Goal: Task Accomplishment & Management: Manage account settings

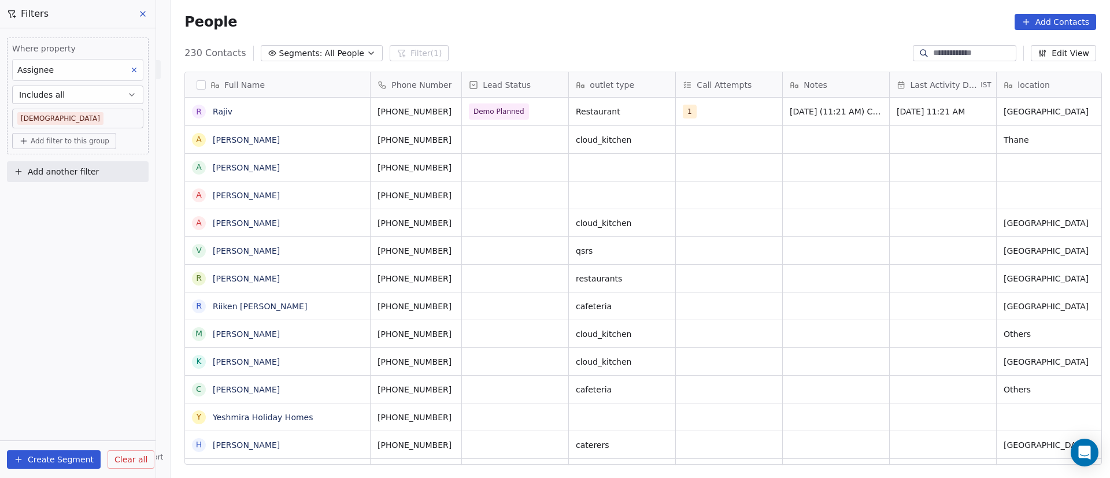
scroll to position [408, 931]
click at [490, 142] on div "grid" at bounding box center [515, 139] width 106 height 27
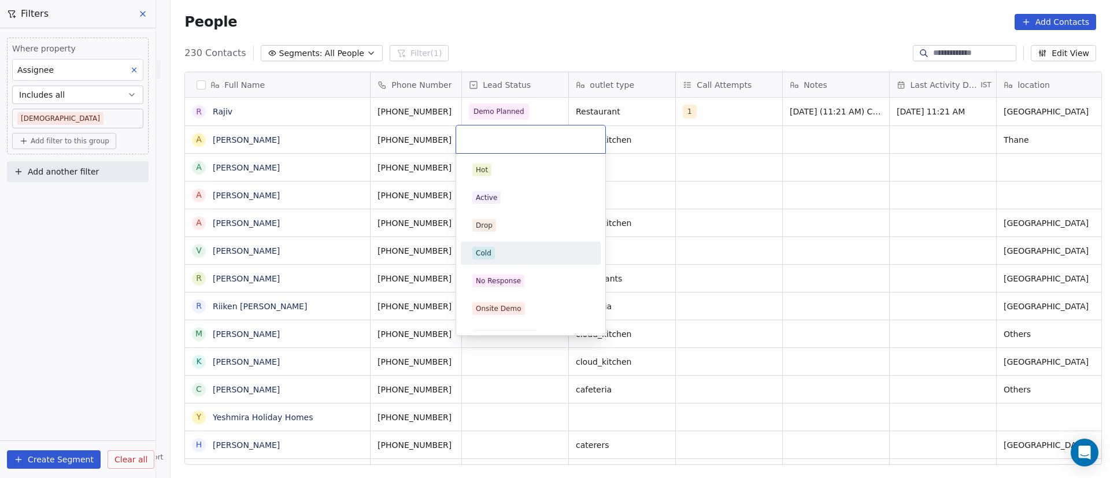
drag, startPoint x: 513, startPoint y: 276, endPoint x: 589, endPoint y: 196, distance: 110.4
click at [513, 271] on div "No Response" at bounding box center [531, 280] width 140 height 23
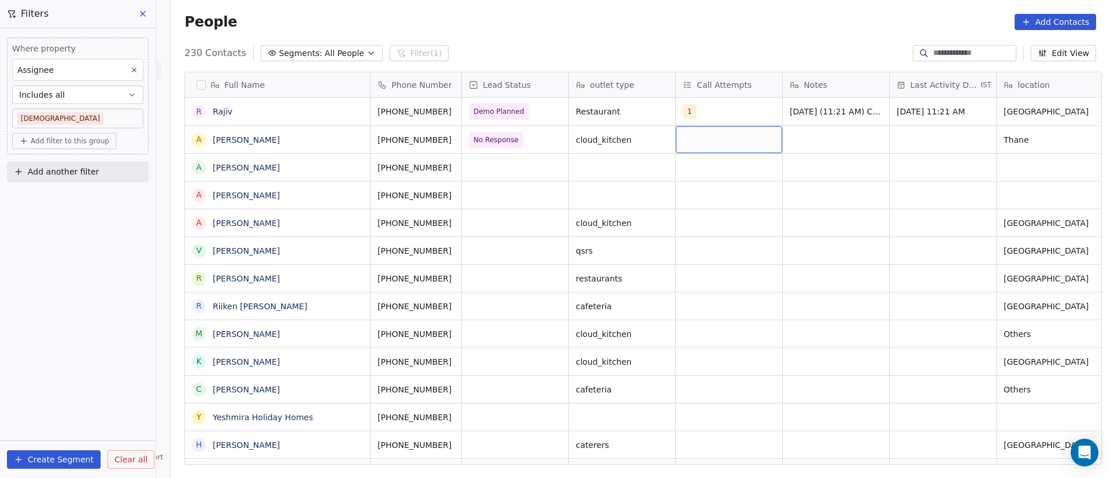
click at [693, 140] on div "grid" at bounding box center [729, 139] width 106 height 27
click at [686, 170] on button "Suggestions" at bounding box center [690, 169] width 9 height 9
click at [861, 174] on html "On2Cook India Pvt. Ltd. Contacts People Marketing Workflows Campaigns Metrics &…" at bounding box center [555, 239] width 1110 height 478
click at [795, 135] on div "grid" at bounding box center [836, 139] width 106 height 27
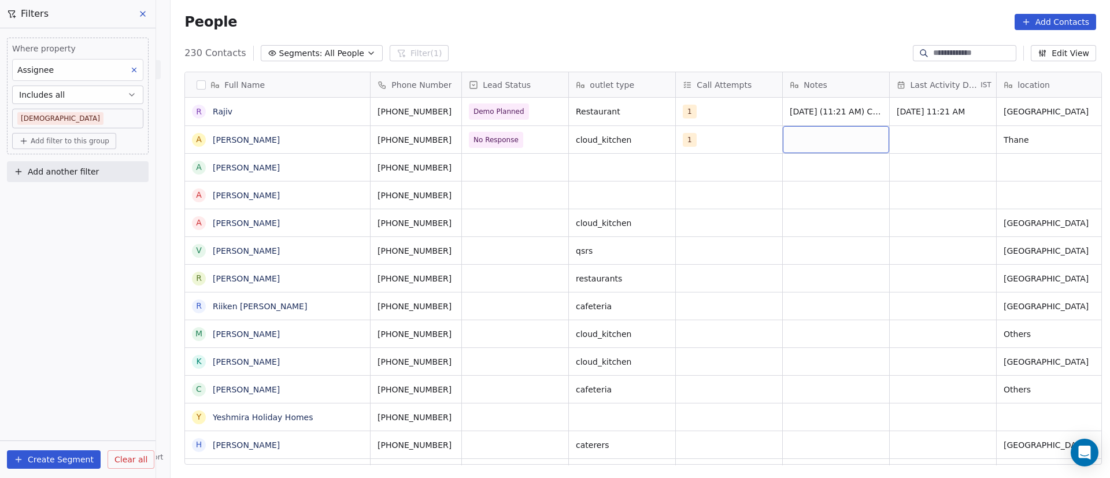
click at [795, 135] on div "grid" at bounding box center [836, 139] width 106 height 27
type textarea "**********"
click at [913, 139] on html "On2Cook India Pvt. Ltd. Contacts People Marketing Workflows Campaigns Metrics &…" at bounding box center [555, 239] width 1110 height 478
click at [898, 132] on div "grid" at bounding box center [943, 139] width 106 height 27
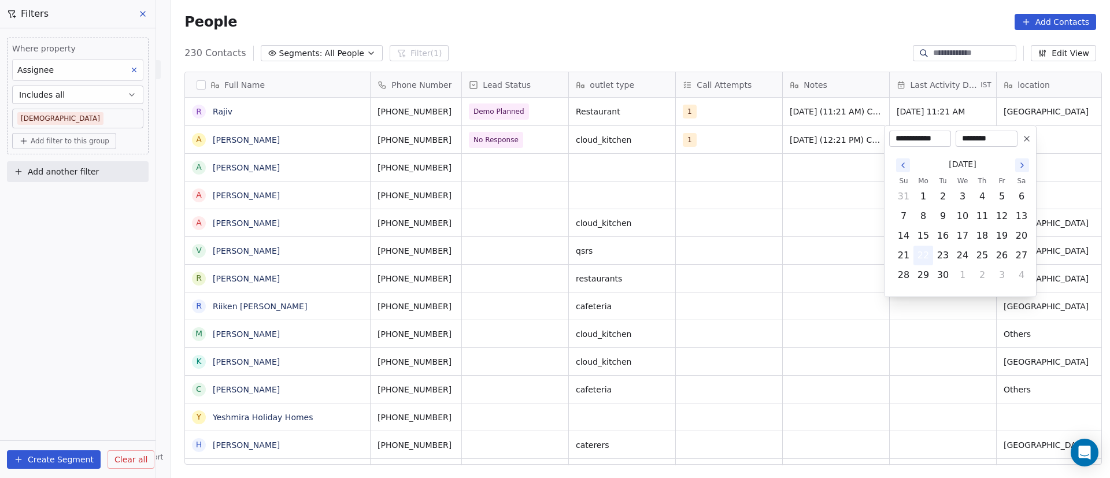
click at [930, 255] on button "22" at bounding box center [923, 255] width 19 height 19
click at [697, 208] on html "On2Cook India Pvt. Ltd. Contacts People Marketing Workflows Campaigns Metrics &…" at bounding box center [555, 239] width 1110 height 478
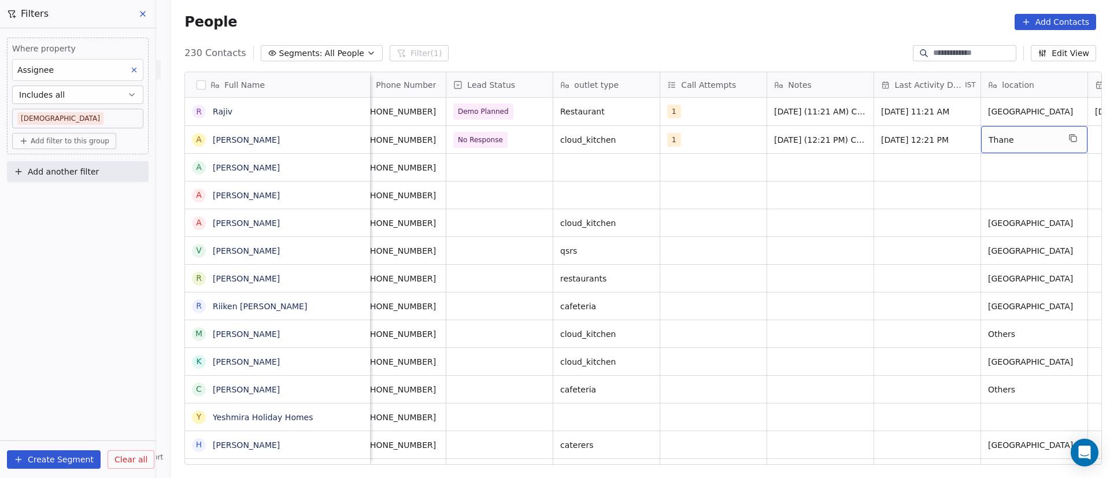
scroll to position [0, 123]
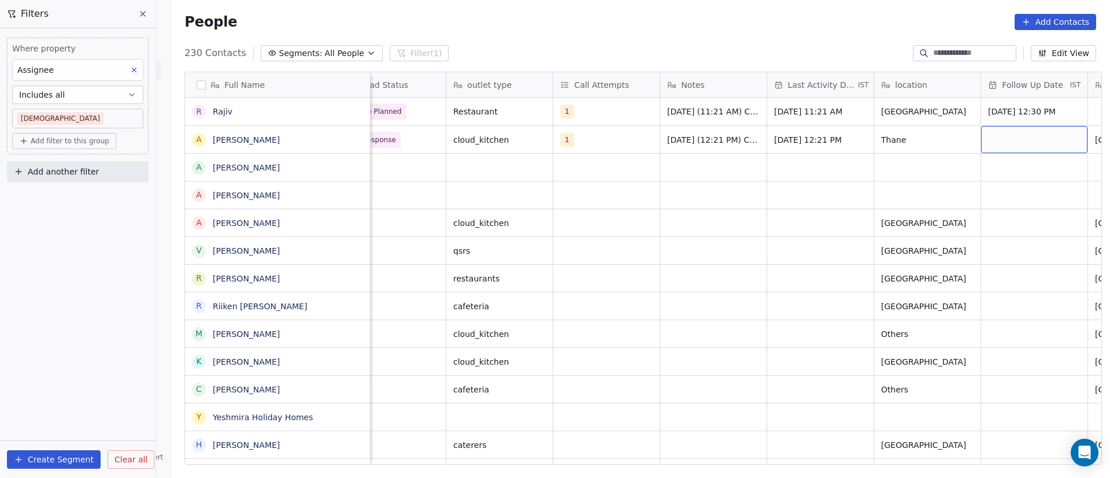
click at [1042, 134] on div "grid" at bounding box center [1034, 139] width 106 height 27
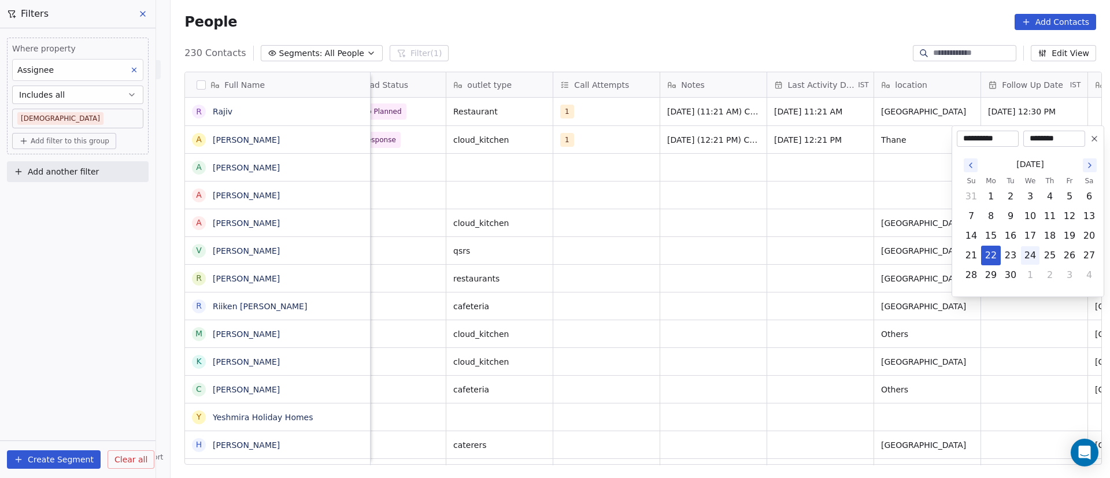
click at [1033, 252] on button "24" at bounding box center [1030, 255] width 19 height 19
type input "**********"
click at [772, 228] on html "On2Cook India Pvt. Ltd. Contacts People Marketing Workflows Campaigns Metrics &…" at bounding box center [555, 239] width 1110 height 478
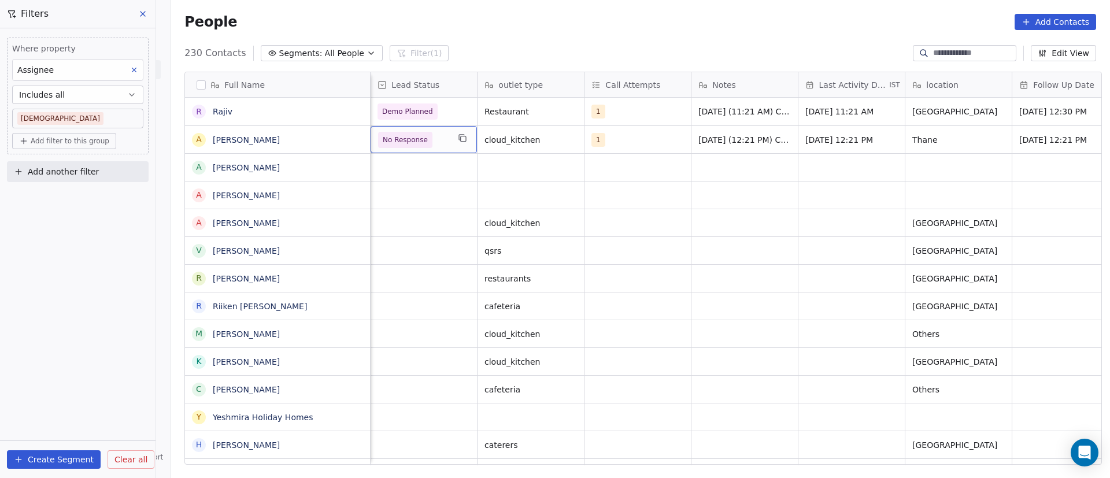
scroll to position [0, 0]
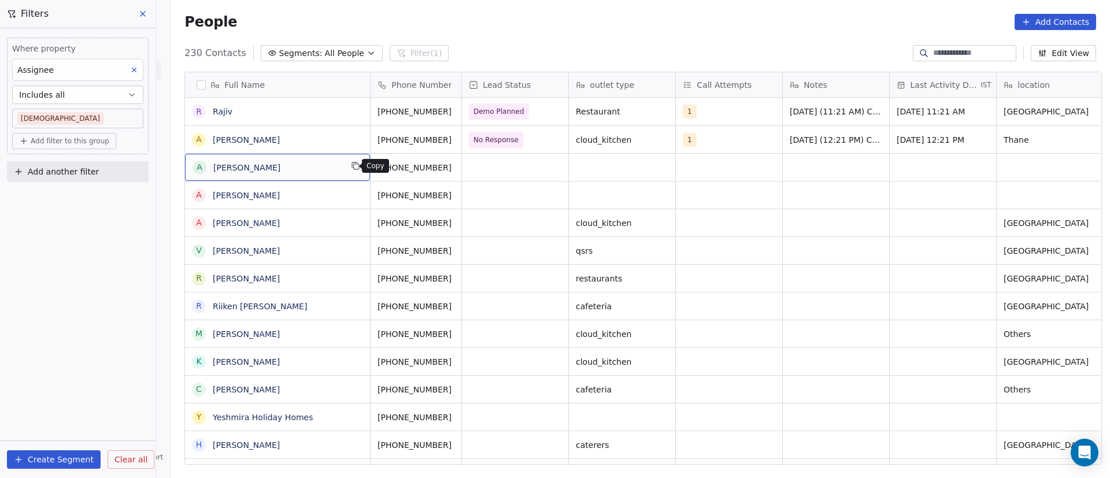
click at [352, 167] on icon "grid" at bounding box center [355, 165] width 9 height 9
click at [464, 169] on icon "grid" at bounding box center [466, 166] width 5 height 5
click at [493, 194] on div "grid" at bounding box center [515, 195] width 106 height 27
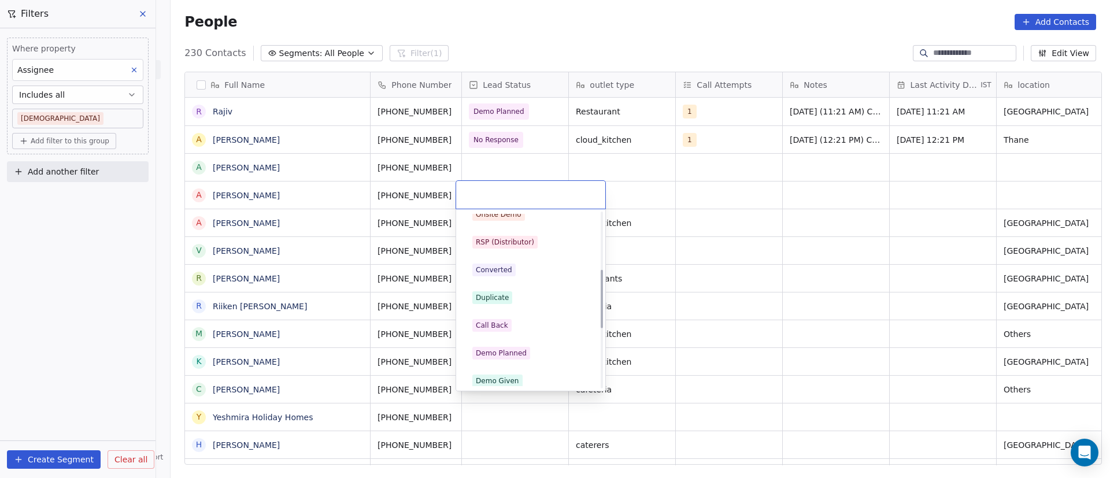
scroll to position [173, 0]
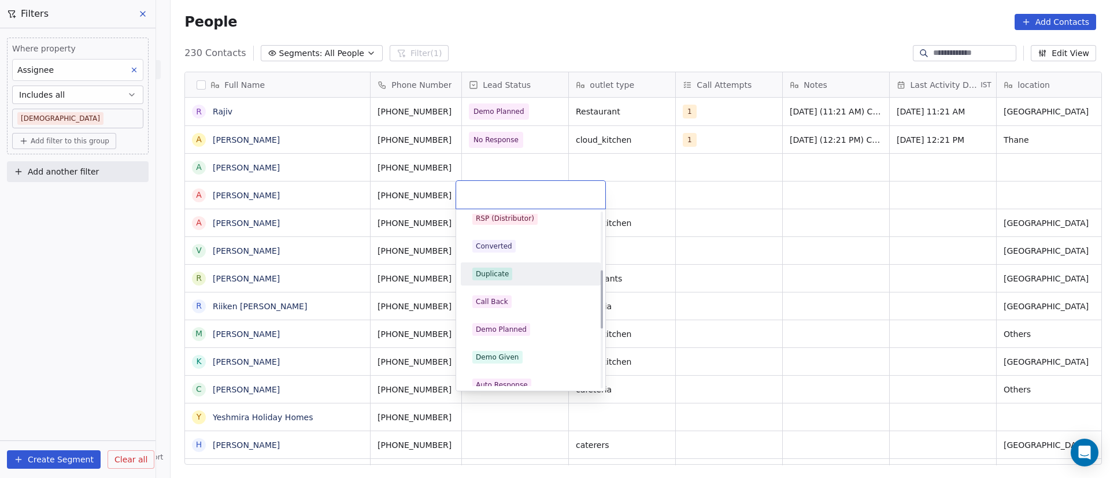
click at [508, 272] on span "Duplicate" at bounding box center [492, 274] width 40 height 13
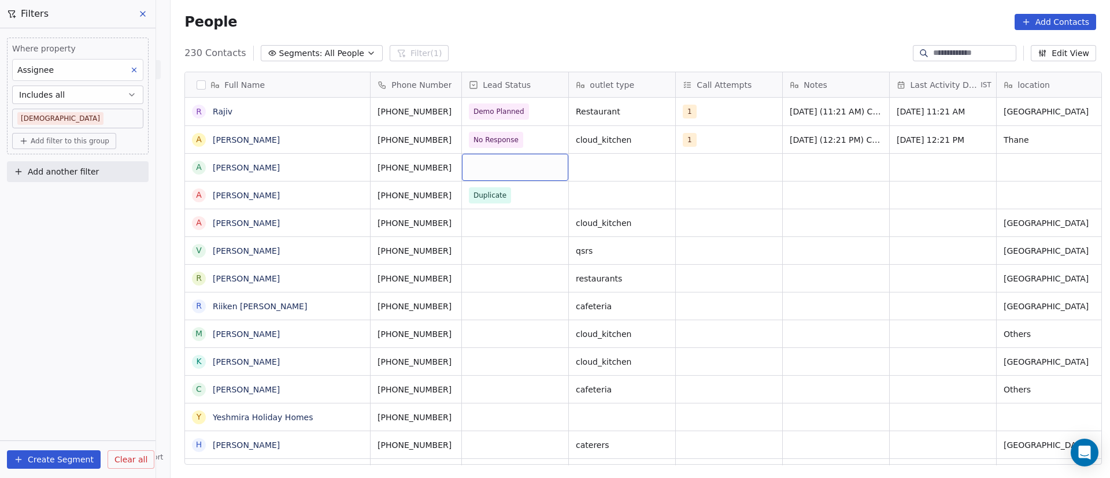
click at [491, 176] on div "grid" at bounding box center [515, 167] width 106 height 27
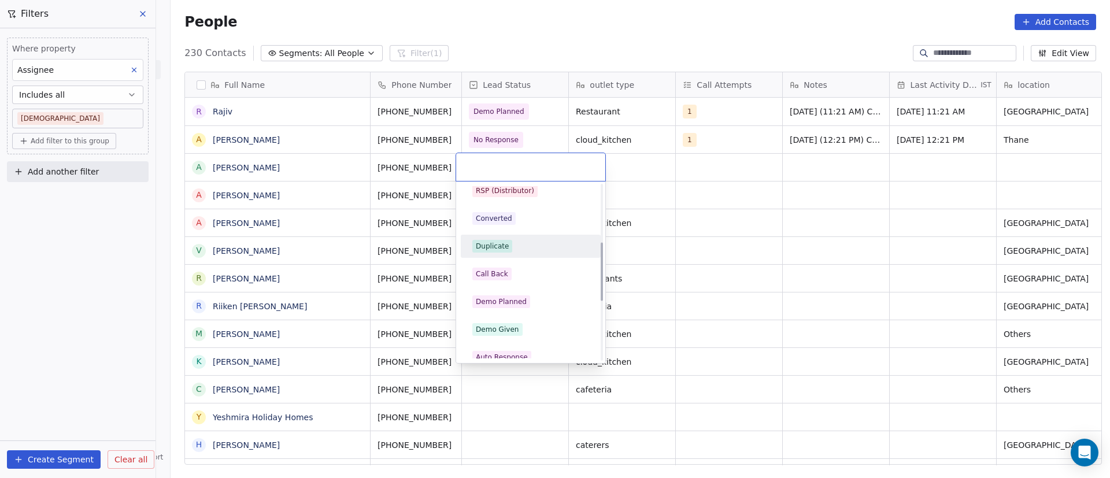
click at [512, 241] on div "Duplicate" at bounding box center [530, 246] width 117 height 13
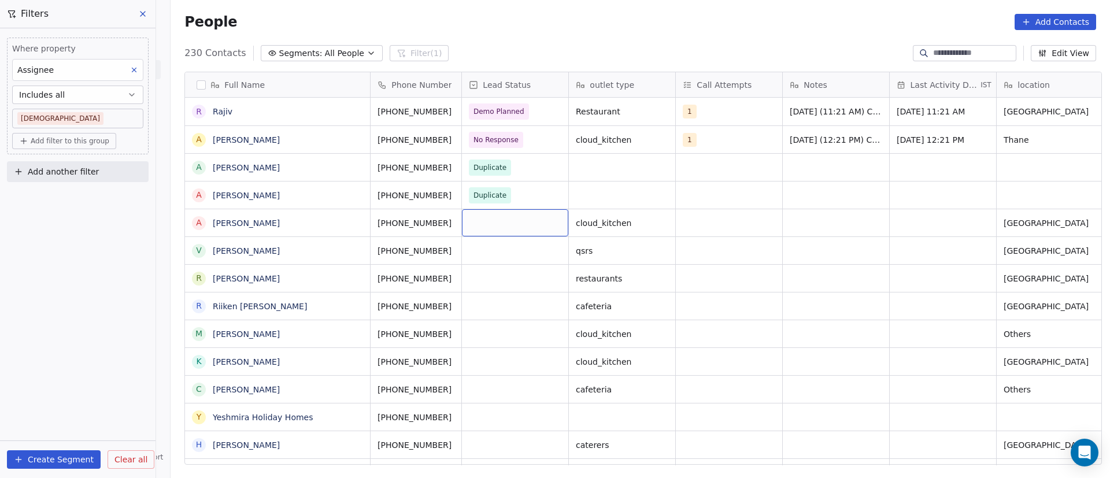
click at [490, 224] on div "grid" at bounding box center [515, 222] width 106 height 27
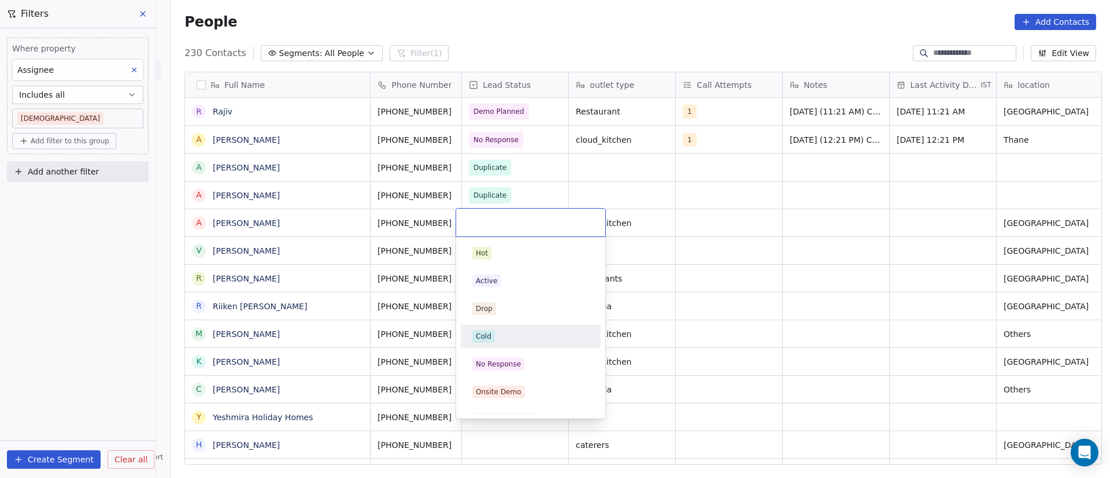
click at [508, 328] on div "Cold" at bounding box center [530, 336] width 131 height 19
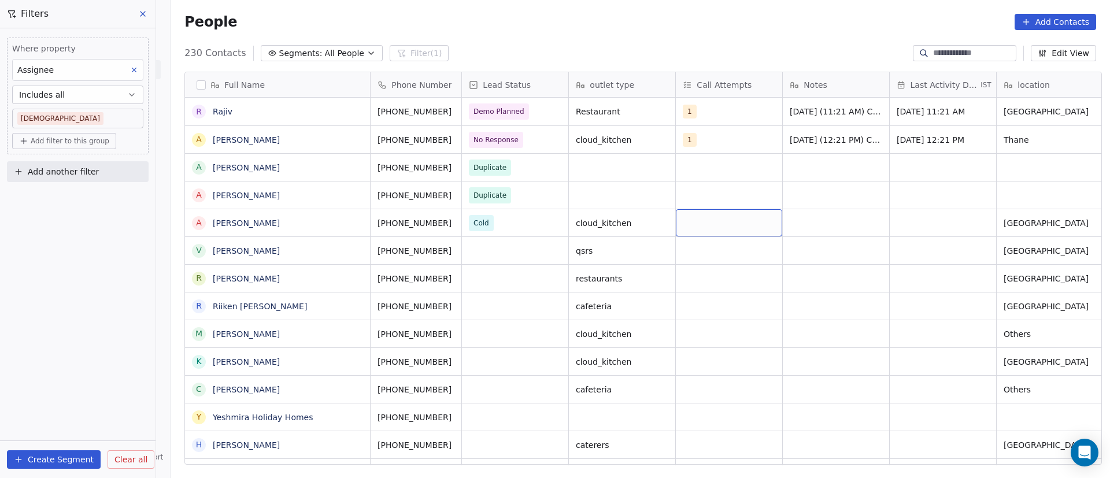
click at [697, 223] on div "grid" at bounding box center [729, 222] width 106 height 27
click at [696, 222] on div "grid" at bounding box center [729, 222] width 106 height 27
click at [692, 250] on button "Suggestions" at bounding box center [690, 253] width 9 height 9
click at [883, 175] on html "On2Cook India Pvt. Ltd. Contacts People Marketing Workflows Campaigns Metrics &…" at bounding box center [555, 239] width 1110 height 478
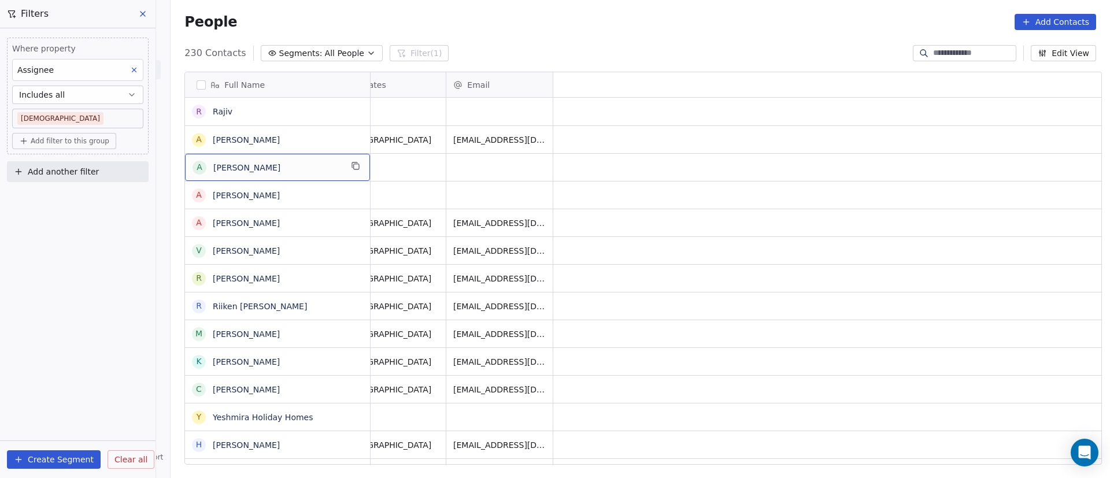
scroll to position [0, 0]
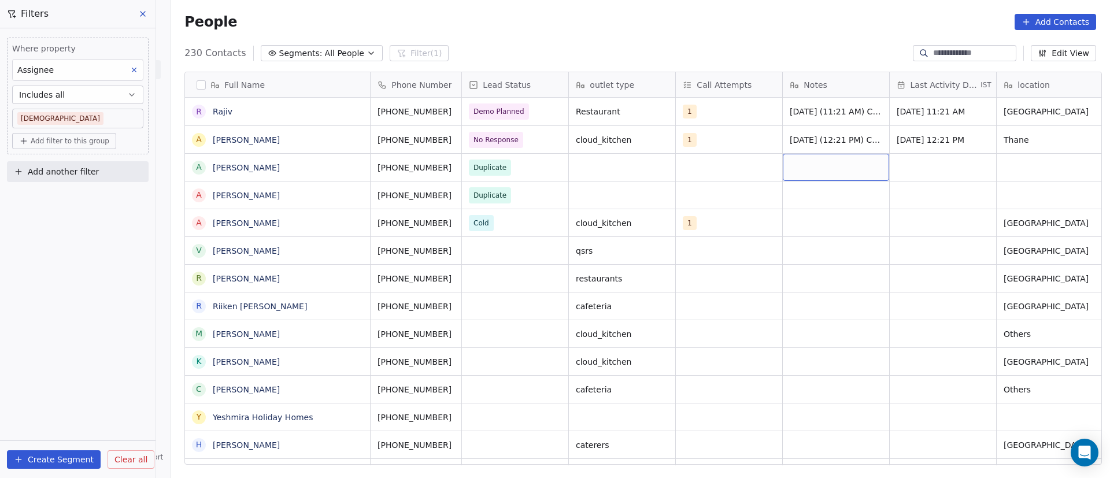
click at [807, 169] on div "grid" at bounding box center [836, 167] width 106 height 27
type textarea "**********"
click at [795, 216] on html "On2Cook India Pvt. Ltd. Contacts People Marketing Workflows Campaigns Metrics &…" at bounding box center [555, 239] width 1110 height 478
click at [798, 195] on div "grid" at bounding box center [836, 195] width 106 height 27
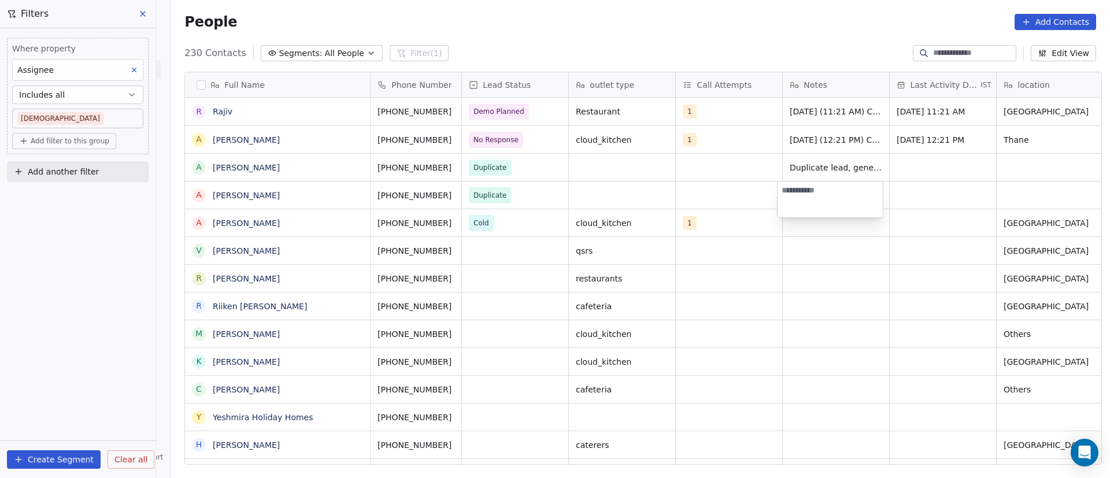
type textarea "**********"
click at [648, 241] on html "On2Cook India Pvt. Ltd. Contacts People Marketing Workflows Campaigns Metrics &…" at bounding box center [555, 239] width 1110 height 478
click at [824, 220] on div "grid" at bounding box center [836, 222] width 106 height 27
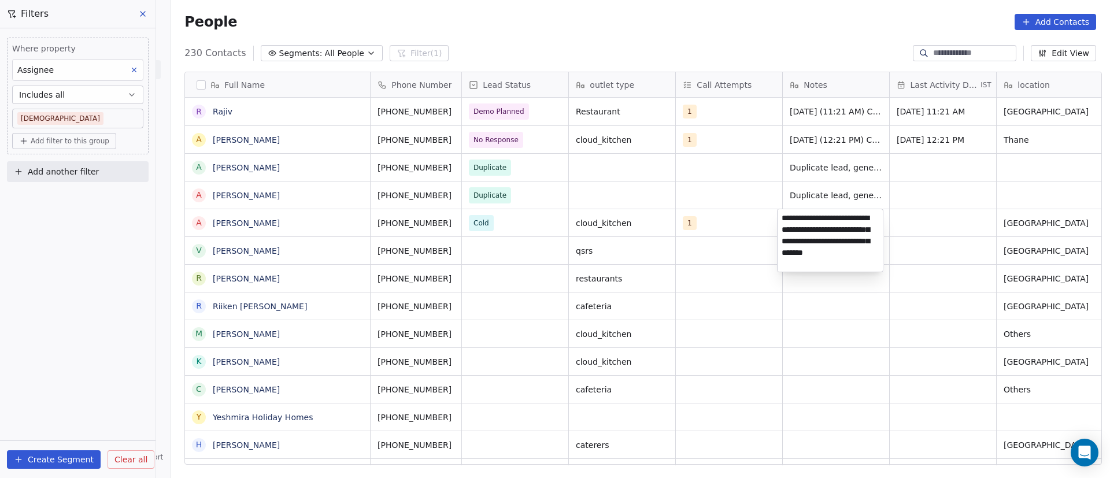
type textarea "**********"
click at [924, 211] on html "On2Cook India Pvt. Ltd. Contacts People Marketing Workflows Campaigns Metrics &…" at bounding box center [555, 239] width 1110 height 478
click at [913, 224] on div "grid" at bounding box center [943, 222] width 106 height 27
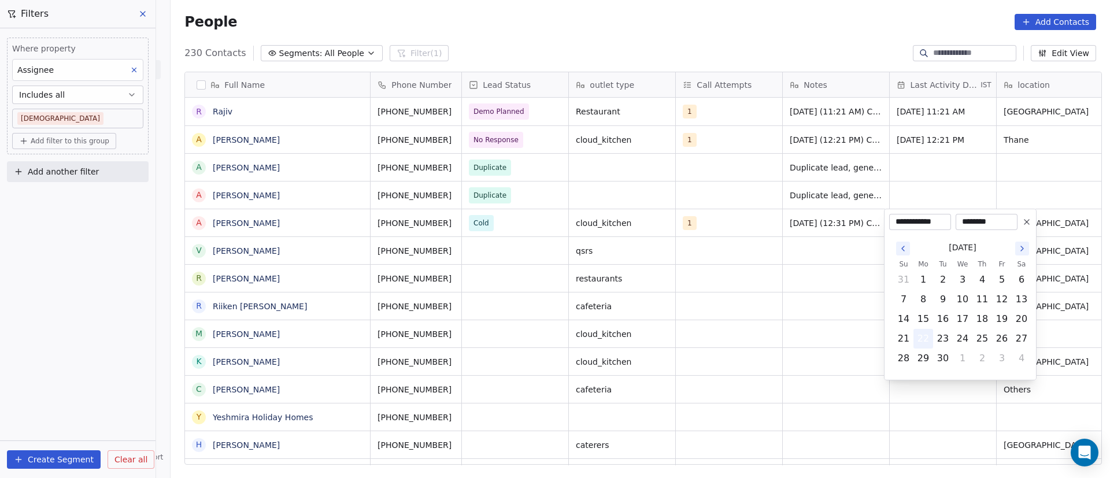
click at [924, 343] on button "22" at bounding box center [923, 339] width 19 height 19
click at [760, 274] on html "On2Cook India Pvt. Ltd. Contacts People Marketing Workflows Campaigns Metrics &…" at bounding box center [555, 239] width 1110 height 478
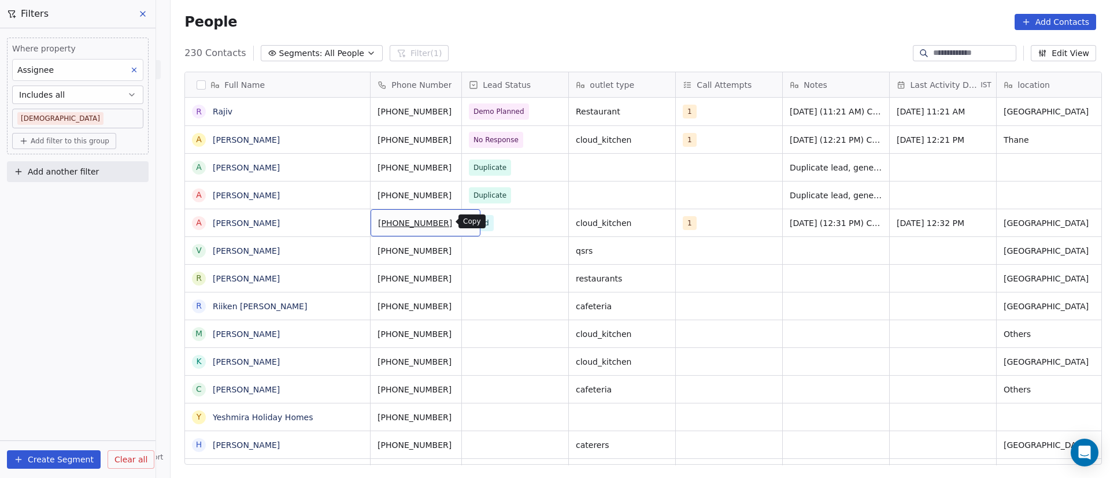
click at [462, 224] on icon "grid" at bounding box center [466, 221] width 9 height 9
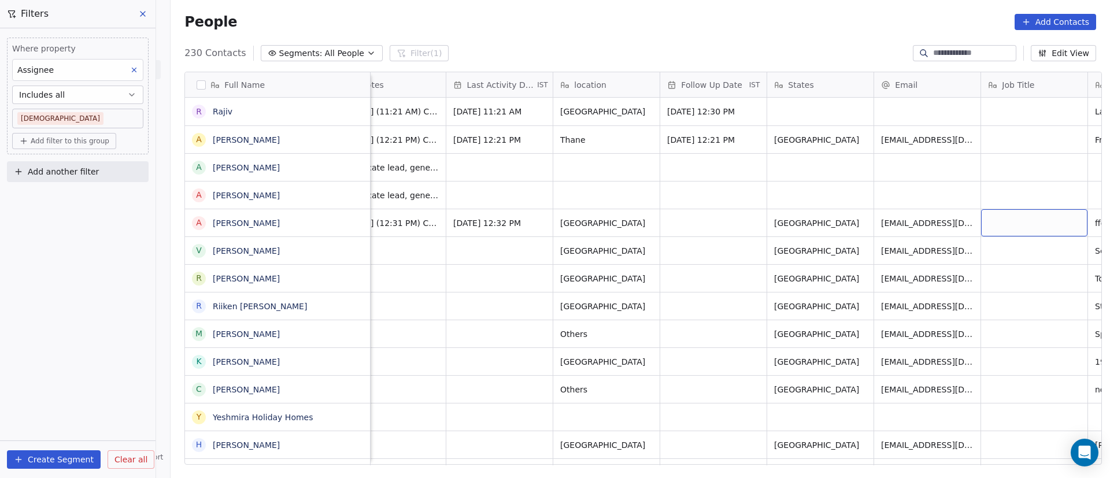
scroll to position [0, 550]
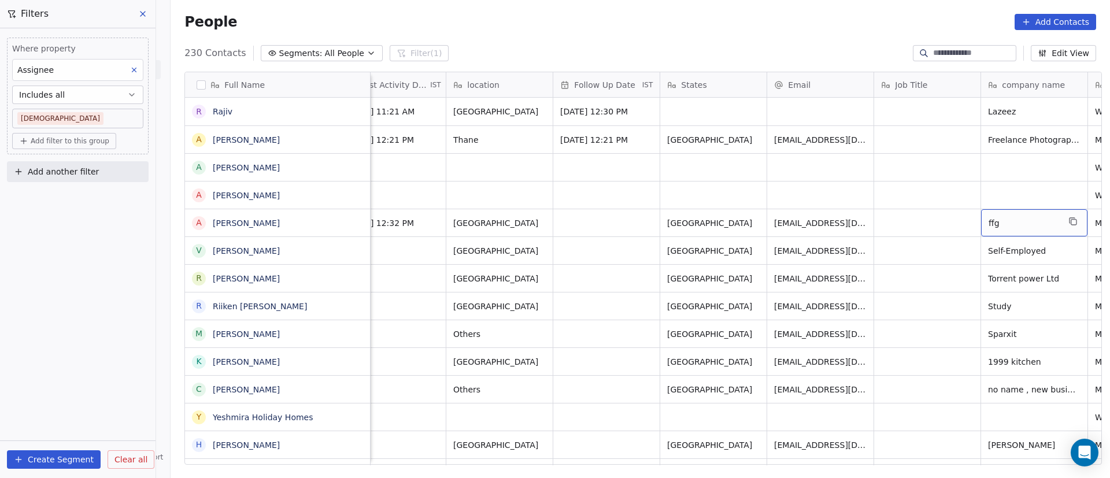
click at [1014, 224] on span "ffg" at bounding box center [1024, 223] width 71 height 12
type textarea "*"
type textarea "**********"
click at [903, 223] on html "On2Cook India Pvt. Ltd. Contacts People Marketing Workflows Campaigns Metrics &…" at bounding box center [555, 239] width 1110 height 478
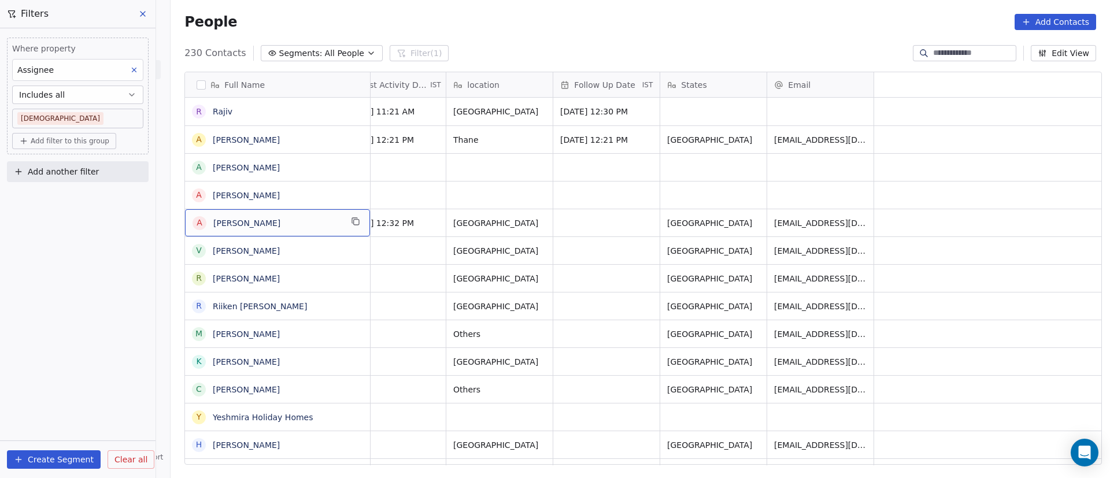
scroll to position [0, 0]
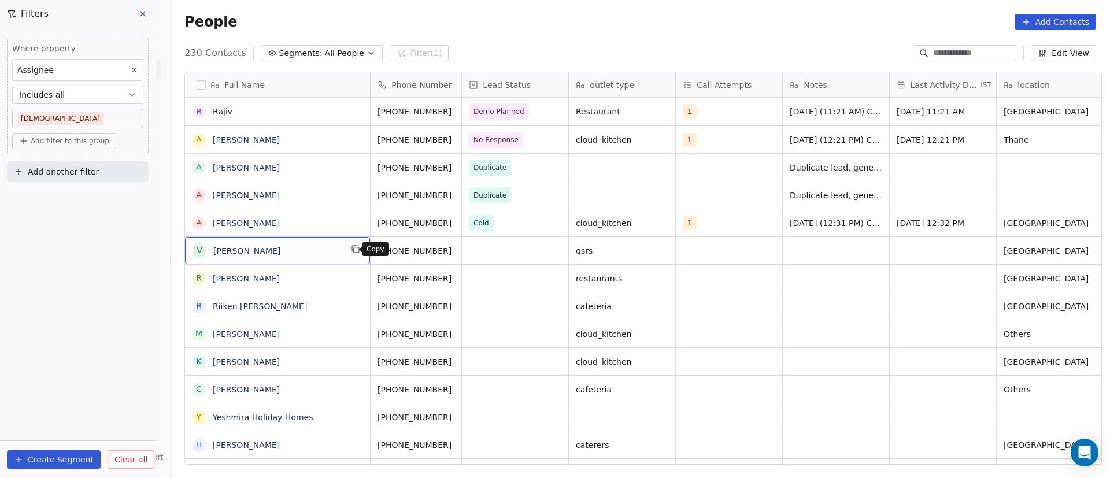
click at [351, 250] on icon "grid" at bounding box center [355, 249] width 9 height 9
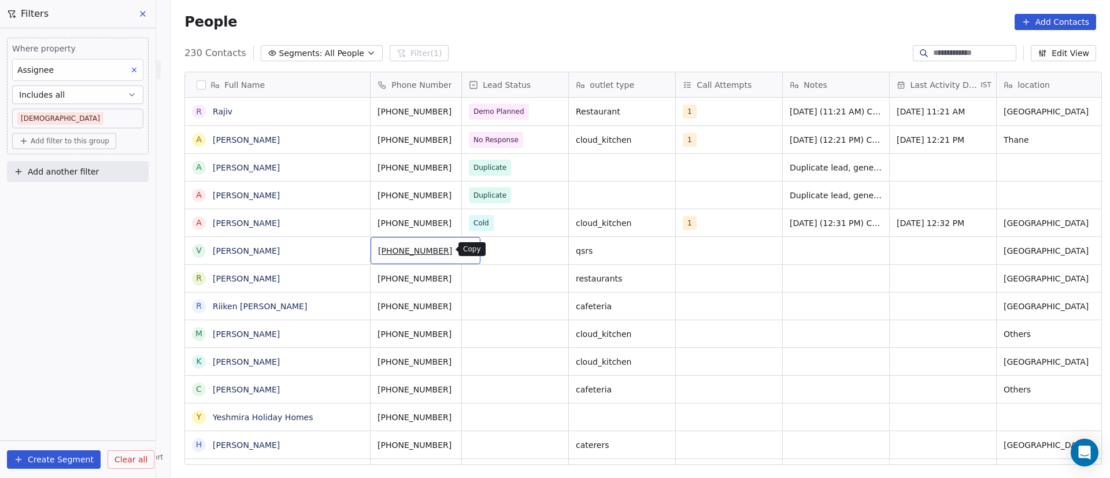
click at [460, 251] on button "grid" at bounding box center [467, 249] width 14 height 14
click at [498, 250] on div "grid" at bounding box center [515, 250] width 106 height 27
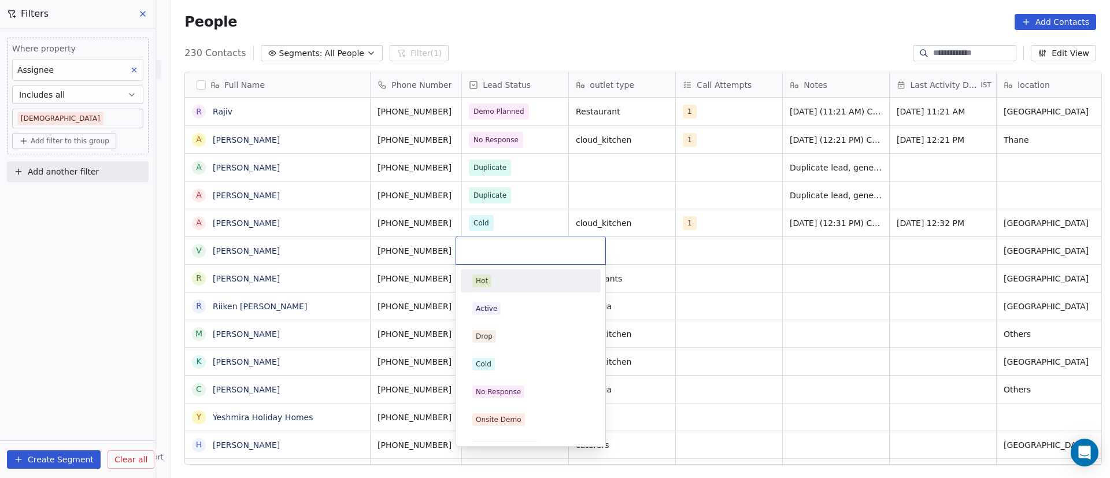
click at [688, 249] on html "On2Cook India Pvt. Ltd. Contacts People Marketing Workflows Campaigns Metrics &…" at bounding box center [555, 239] width 1110 height 478
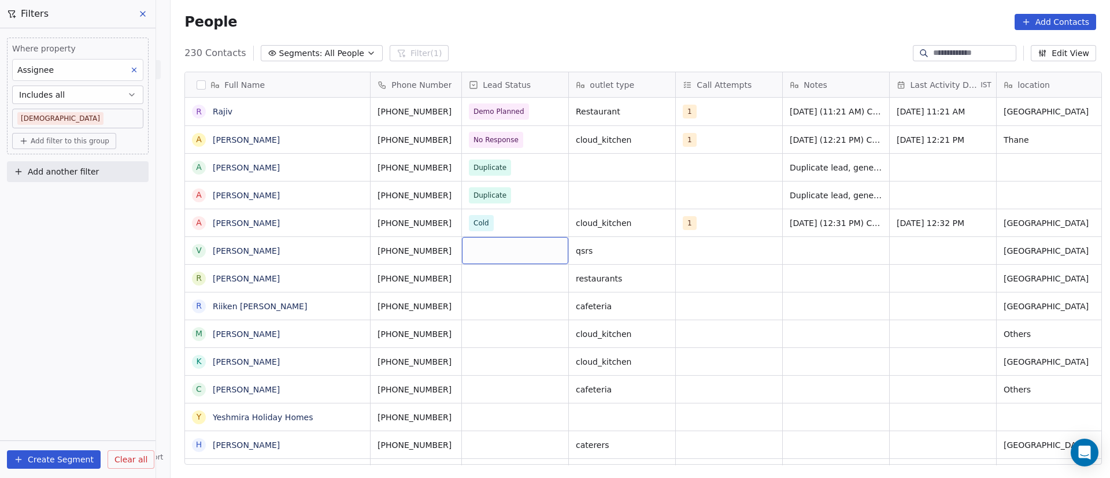
click at [492, 249] on div "grid" at bounding box center [515, 250] width 106 height 27
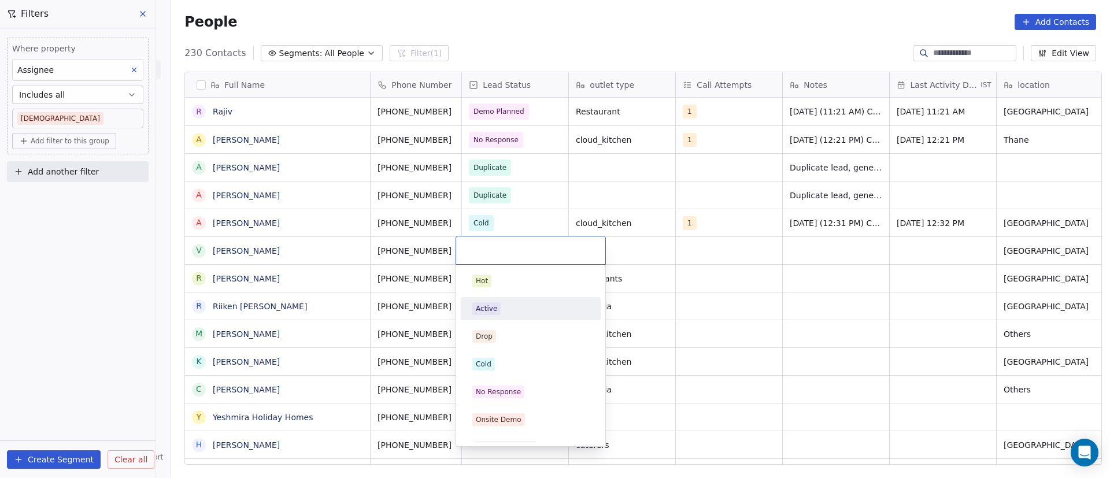
click at [499, 314] on span "Active" at bounding box center [486, 308] width 28 height 13
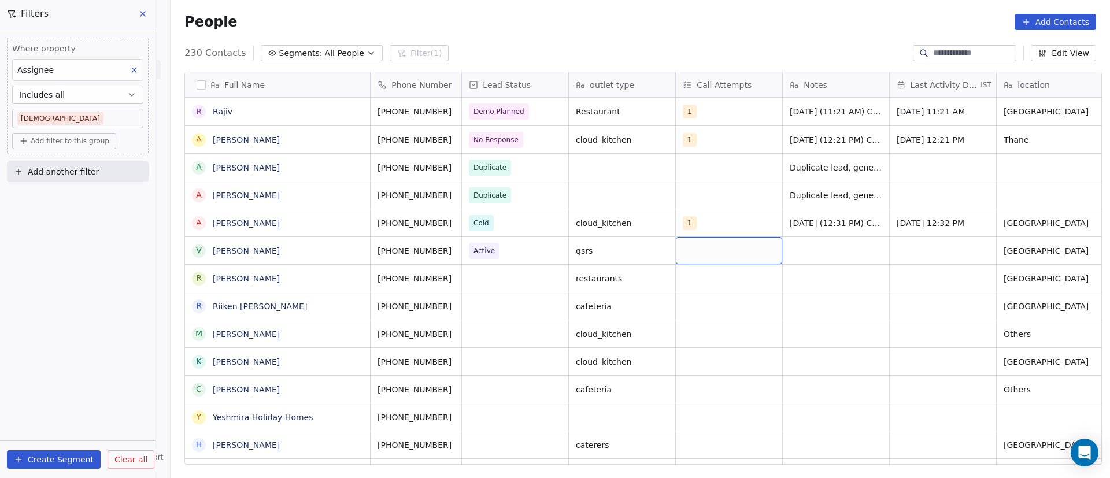
click at [717, 246] on div "grid" at bounding box center [729, 250] width 106 height 27
click at [697, 278] on div "1" at bounding box center [744, 281] width 131 height 19
click at [876, 284] on html "On2Cook India Pvt. Ltd. Contacts People Marketing Workflows Campaigns Metrics &…" at bounding box center [555, 239] width 1110 height 478
click at [808, 249] on div "grid" at bounding box center [836, 250] width 106 height 27
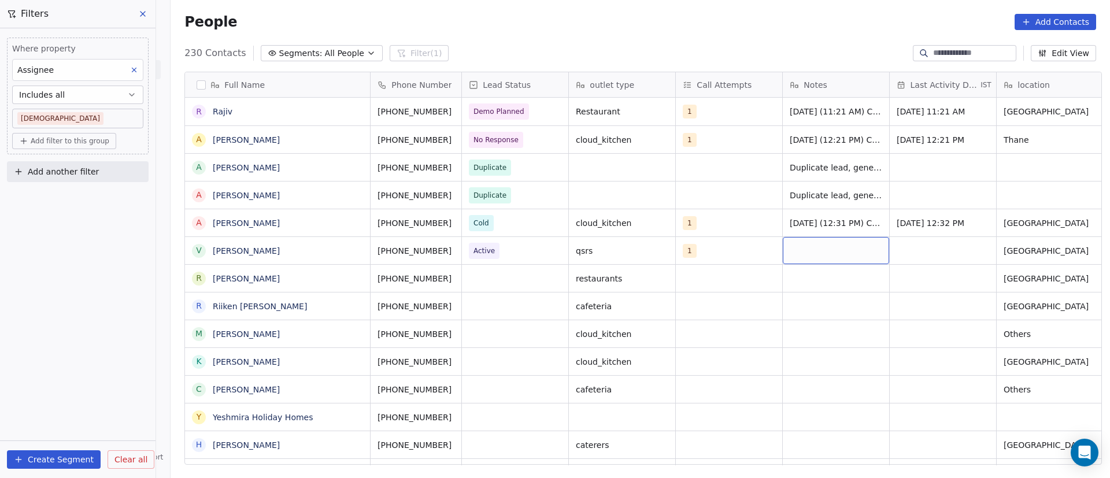
click at [808, 249] on div "grid" at bounding box center [836, 250] width 106 height 27
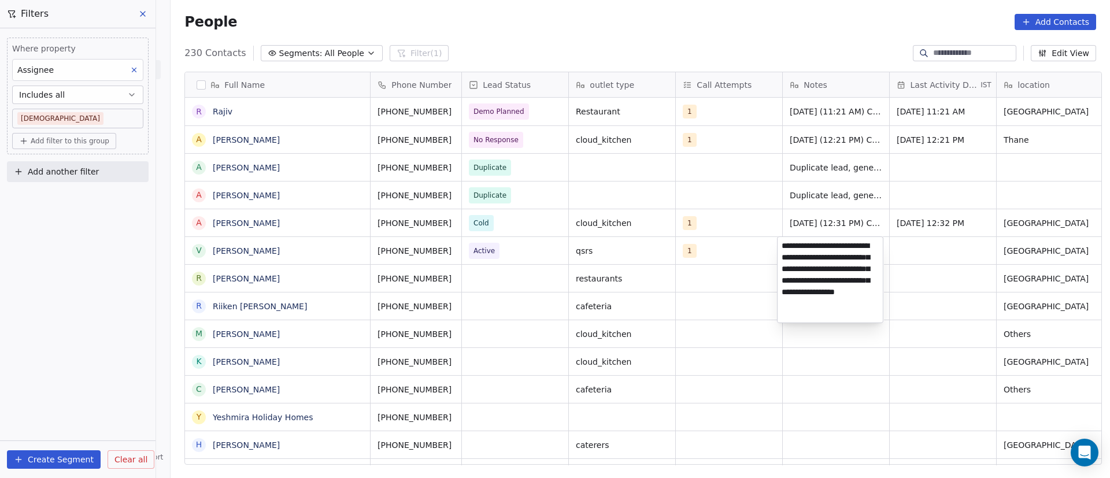
type textarea "**********"
click at [927, 261] on html "On2Cook India Pvt. Ltd. Contacts People Marketing Workflows Campaigns Metrics &…" at bounding box center [555, 239] width 1110 height 478
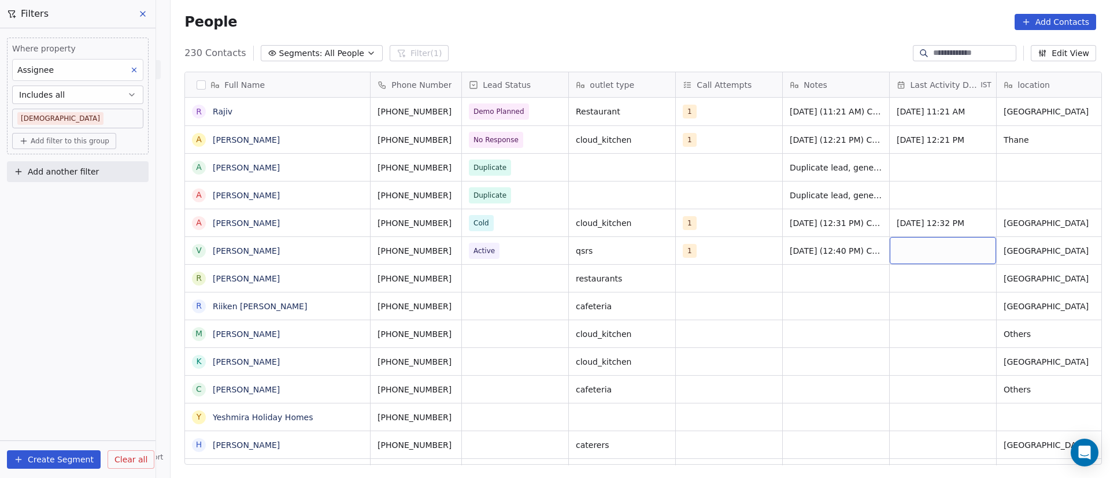
click at [916, 255] on div "grid" at bounding box center [943, 250] width 106 height 27
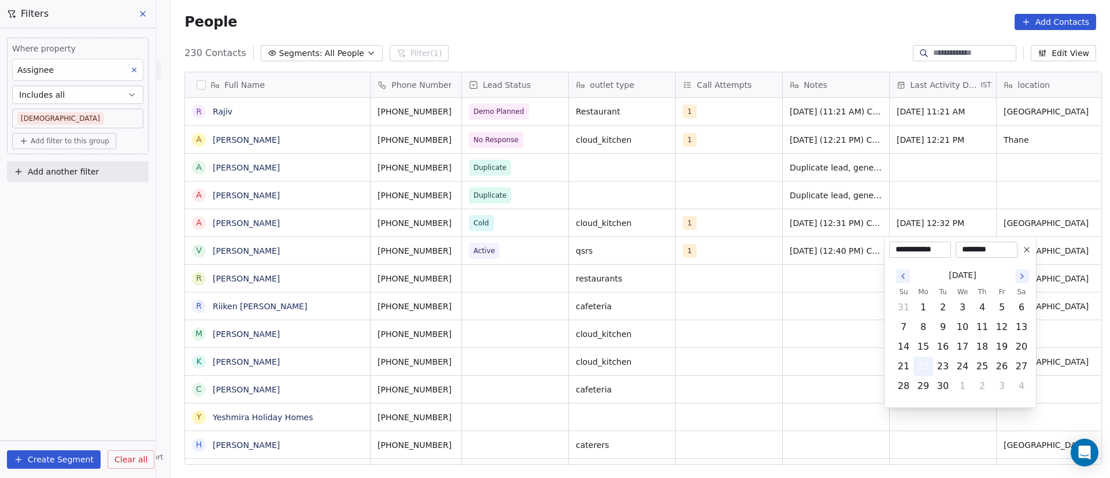
click at [930, 365] on button "22" at bounding box center [923, 366] width 19 height 19
click at [813, 334] on html "On2Cook India Pvt. Ltd. Contacts People Marketing Workflows Campaigns Metrics &…" at bounding box center [555, 239] width 1110 height 478
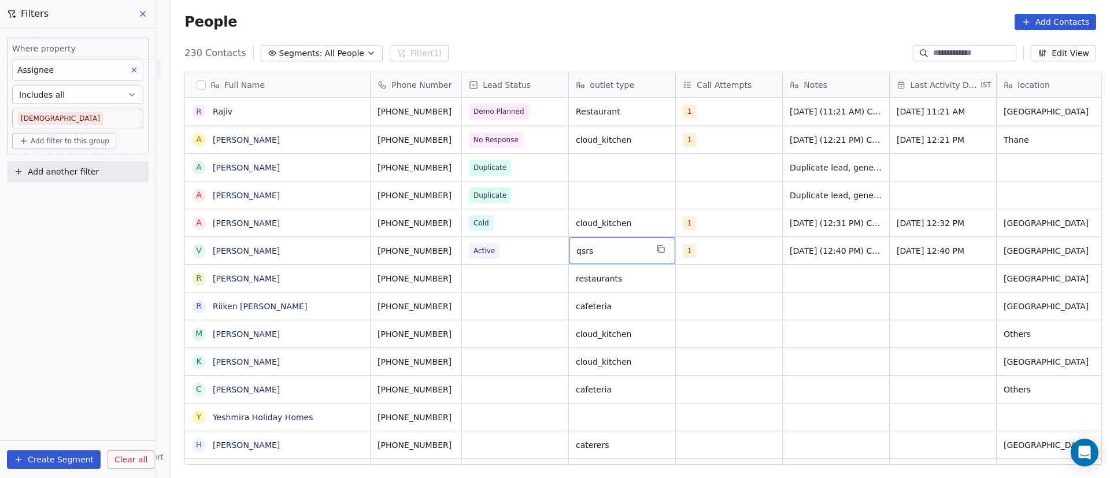
click at [613, 246] on span "qsrs" at bounding box center [611, 251] width 71 height 12
click at [883, 267] on html "On2Cook India Pvt. Ltd. Contacts People Marketing Workflows Campaigns Metrics &…" at bounding box center [555, 239] width 1110 height 478
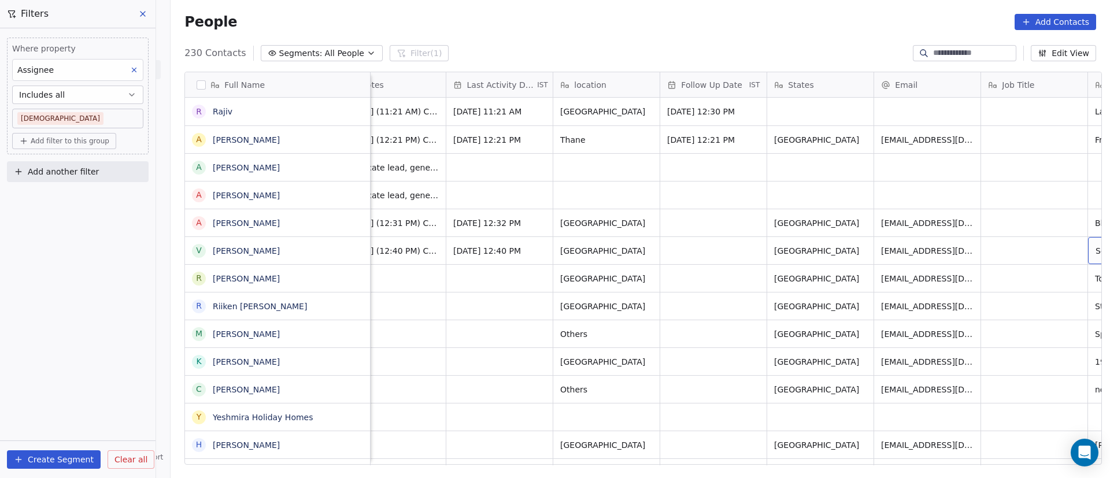
scroll to position [0, 550]
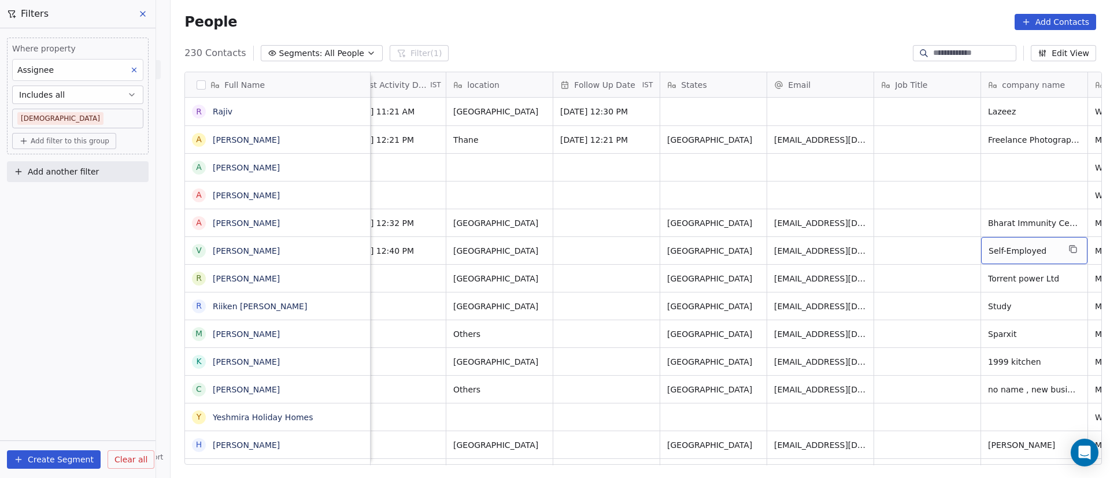
click at [989, 250] on span "Self-Employed" at bounding box center [1024, 251] width 71 height 12
click at [987, 250] on textarea "**********" at bounding box center [1028, 255] width 105 height 36
type textarea "**********"
click at [897, 262] on html "On2Cook India Pvt. Ltd. Contacts People Marketing Workflows Campaigns Metrics &…" at bounding box center [555, 239] width 1110 height 478
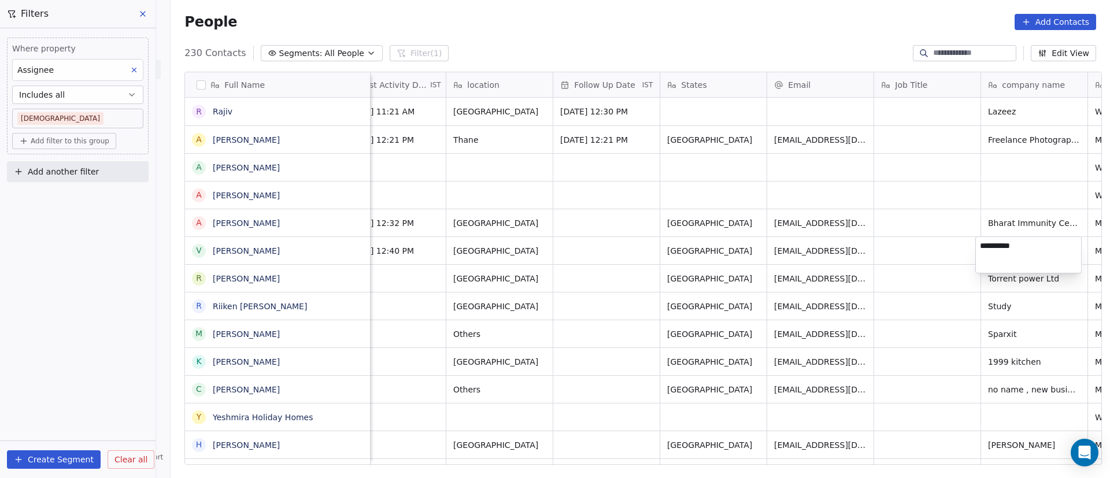
click at [894, 257] on html "On2Cook India Pvt. Ltd. Contacts People Marketing Workflows Campaigns Metrics &…" at bounding box center [555, 239] width 1110 height 478
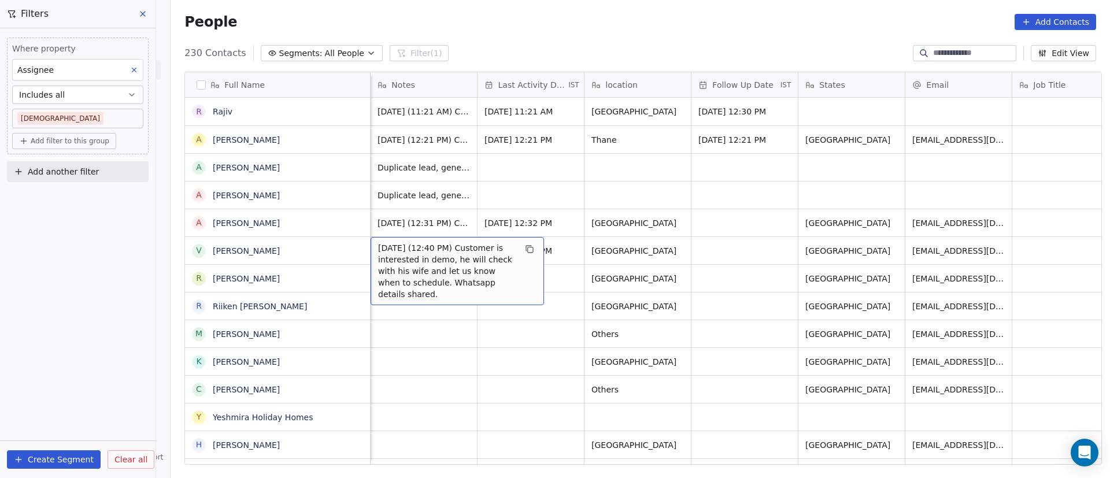
scroll to position [0, 305]
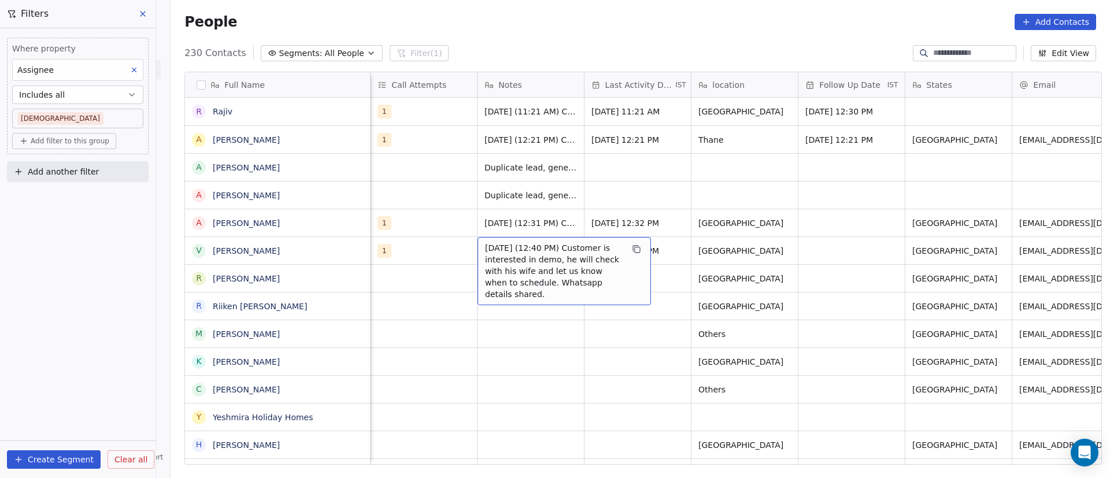
click at [576, 251] on span "[DATE] (12:40 PM) Customer is interested in demo, he will check with his wife a…" at bounding box center [554, 271] width 138 height 58
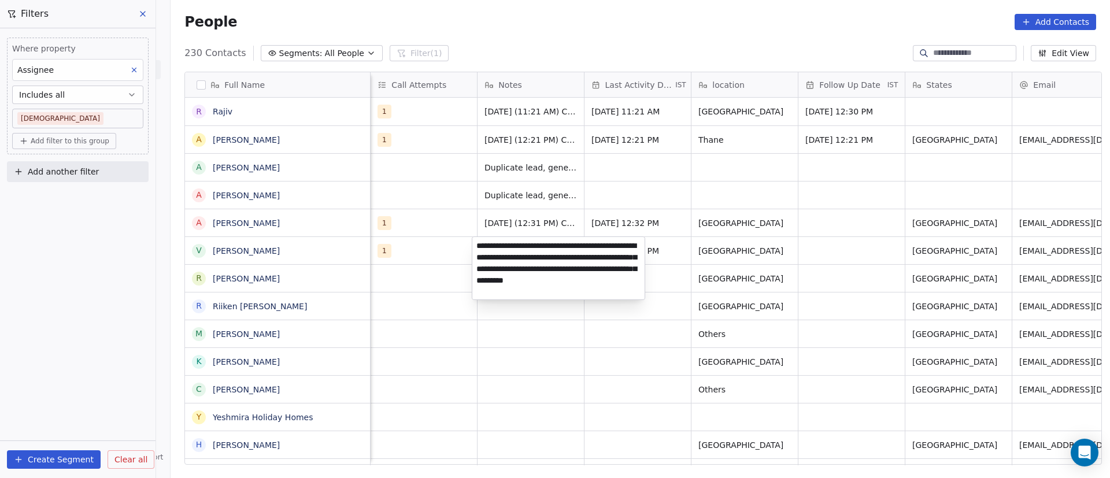
type textarea "**********"
click at [691, 247] on html "On2Cook India Pvt. Ltd. Contacts People Marketing Workflows Campaigns Metrics &…" at bounding box center [555, 239] width 1110 height 478
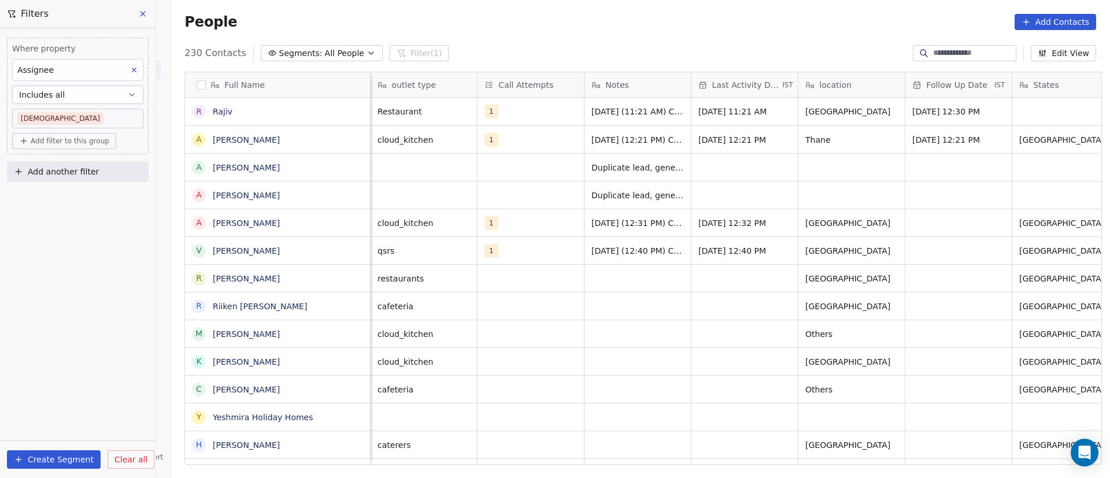
scroll to position [0, 0]
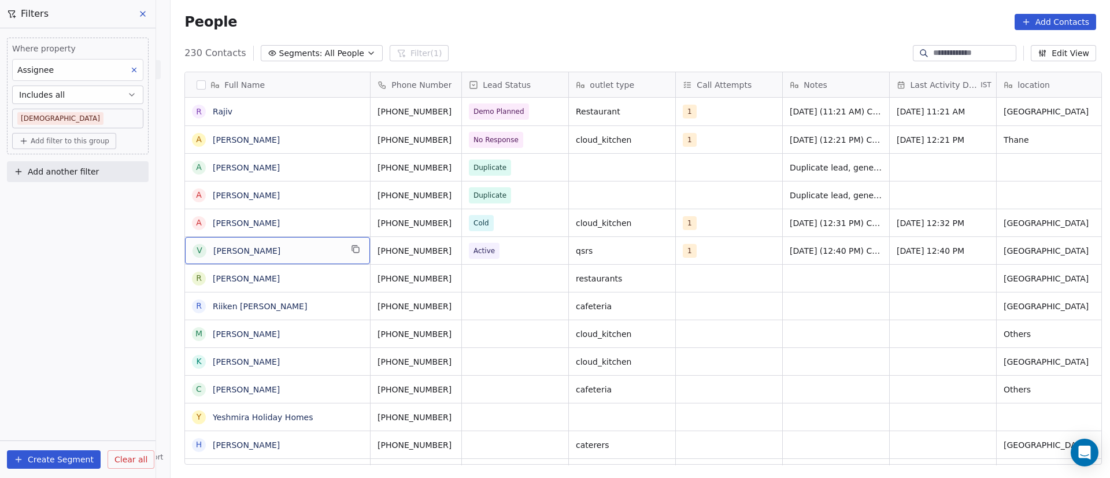
click at [280, 249] on span "[PERSON_NAME]" at bounding box center [277, 251] width 128 height 12
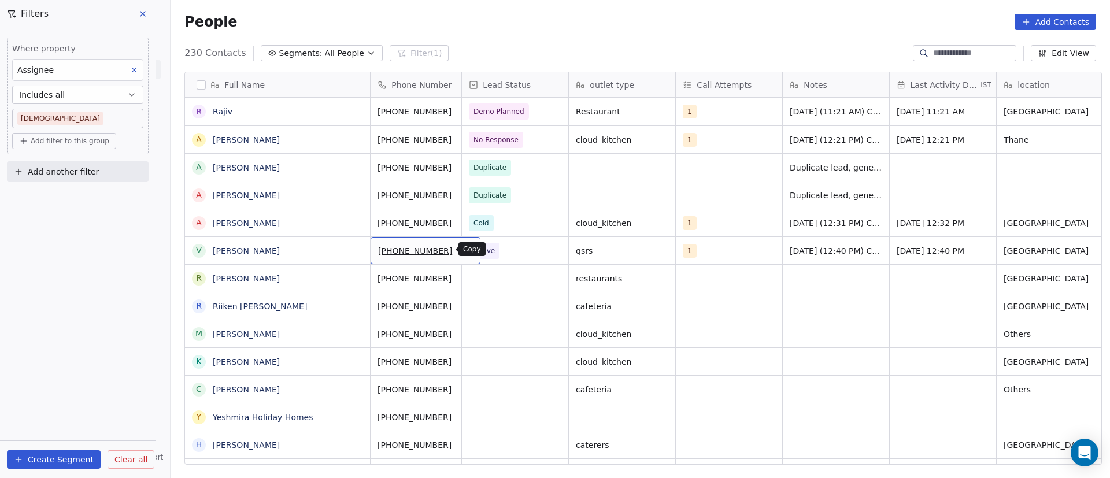
click at [462, 247] on icon "grid" at bounding box center [466, 249] width 9 height 9
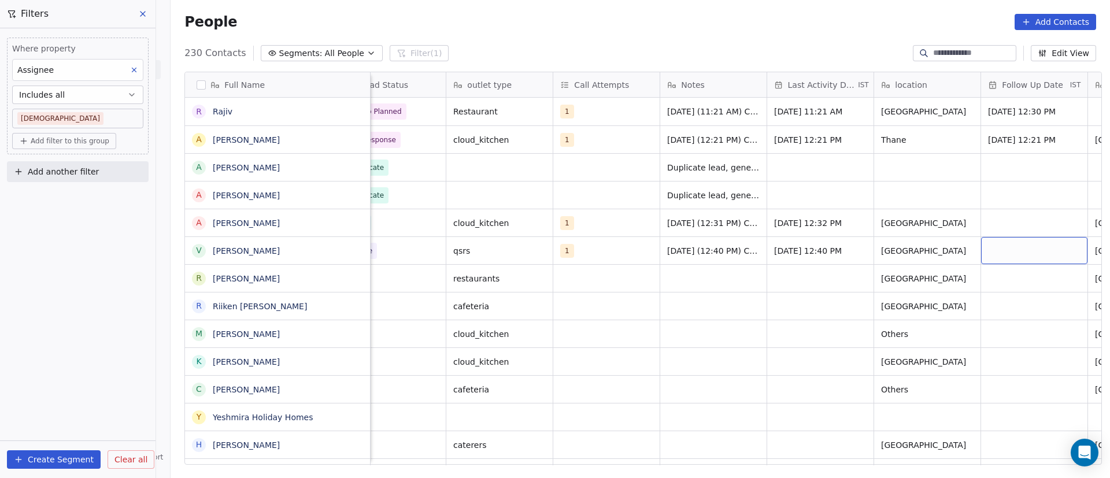
scroll to position [0, 230]
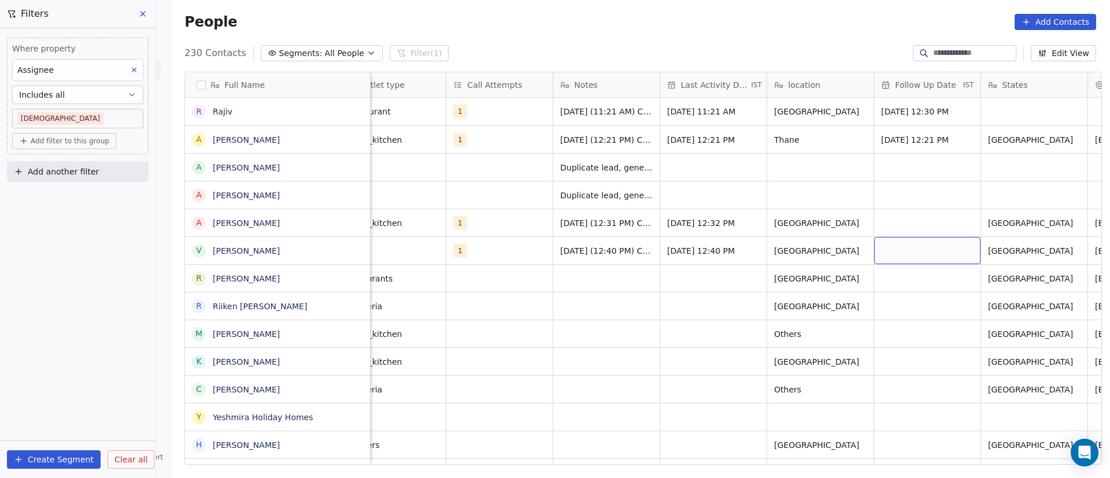
click at [904, 250] on div "grid" at bounding box center [927, 250] width 106 height 27
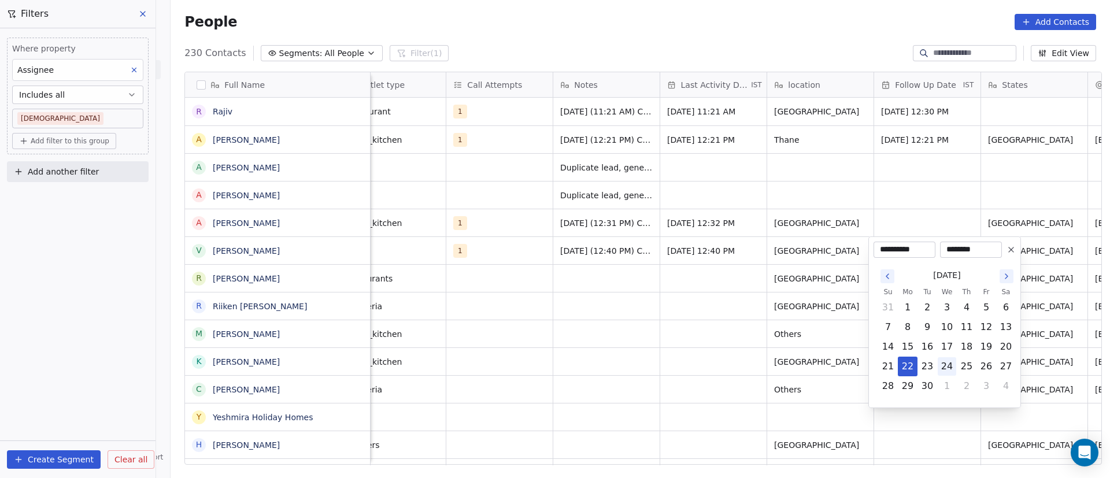
click at [944, 364] on button "24" at bounding box center [947, 366] width 19 height 19
type input "**********"
click at [674, 306] on html "On2Cook India Pvt. Ltd. Contacts People Marketing Workflows Campaigns Metrics &…" at bounding box center [555, 239] width 1110 height 478
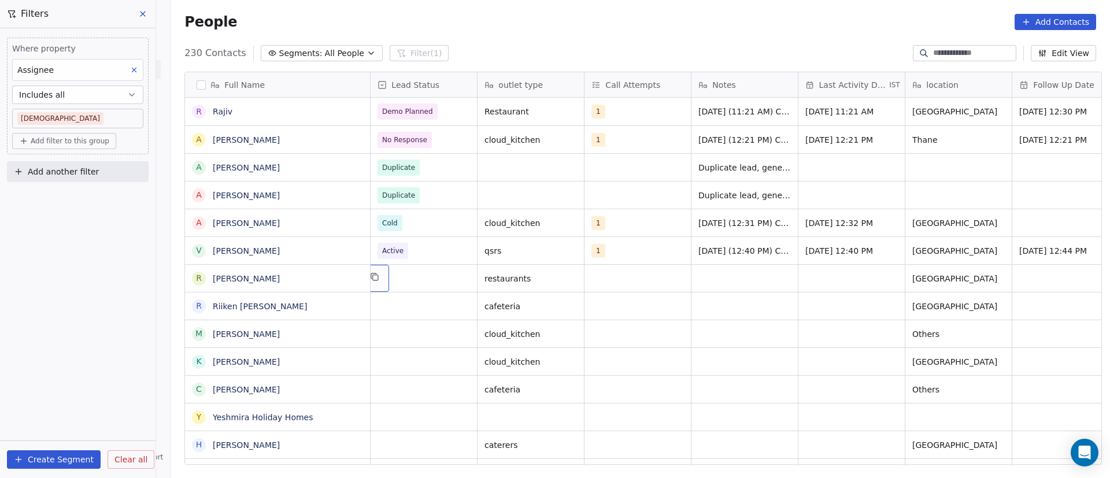
scroll to position [0, 0]
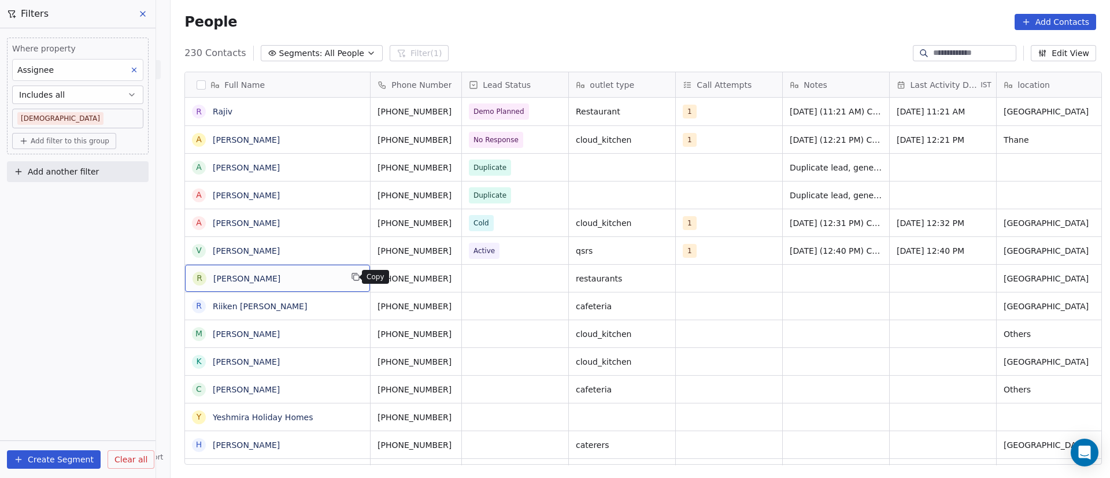
click at [351, 272] on icon "grid" at bounding box center [355, 276] width 9 height 9
click at [462, 281] on icon "grid" at bounding box center [466, 276] width 9 height 9
click at [351, 280] on icon "grid" at bounding box center [355, 276] width 9 height 9
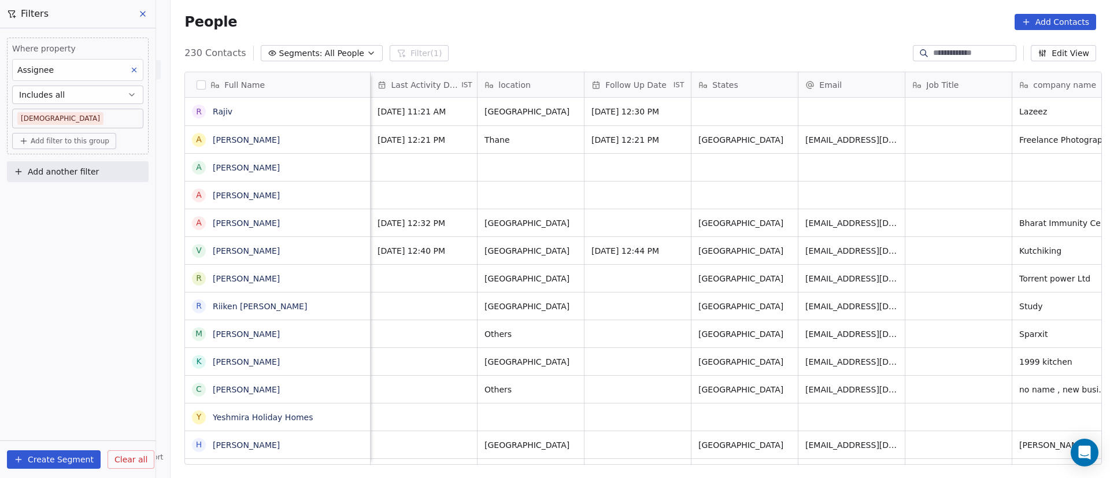
scroll to position [0, 412]
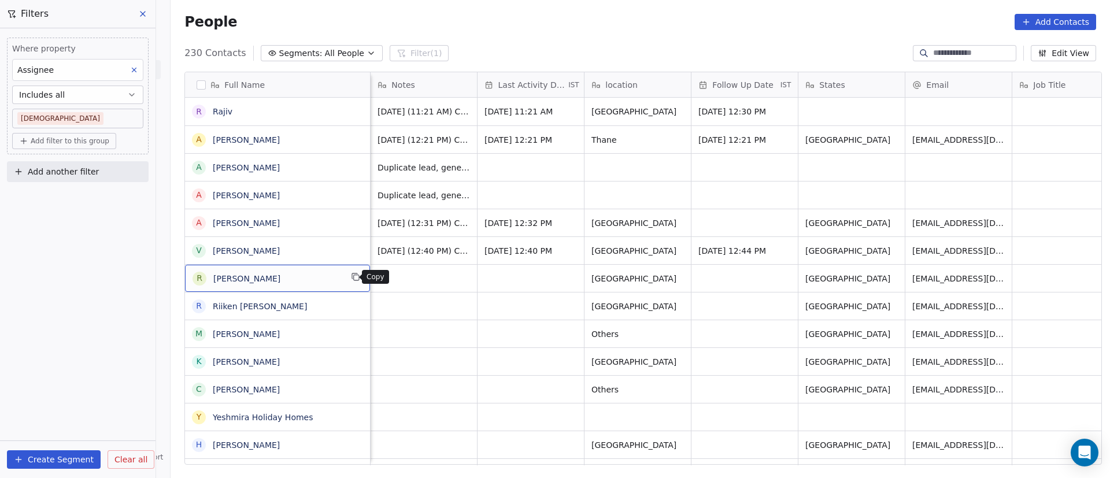
click at [354, 278] on icon "grid" at bounding box center [356, 277] width 5 height 5
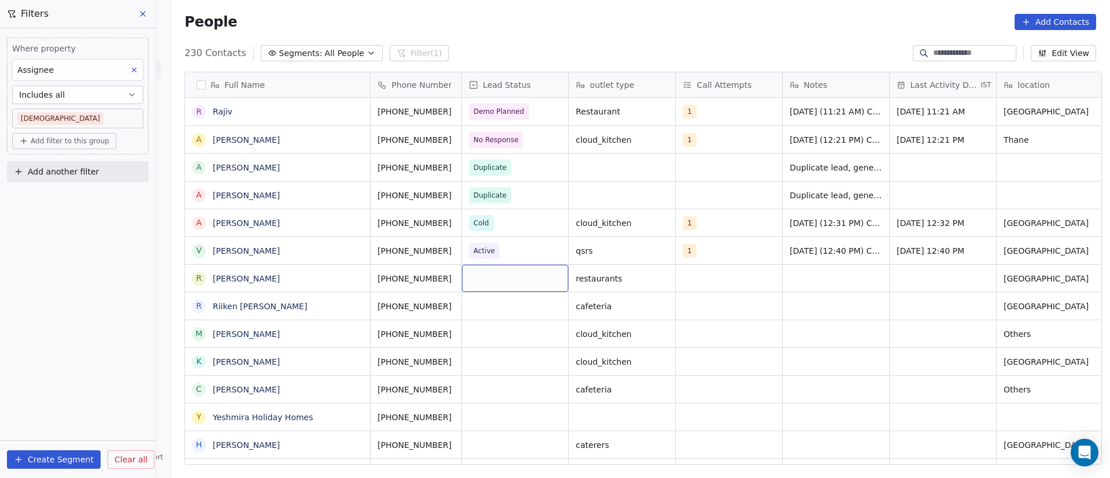
click at [501, 274] on div "grid" at bounding box center [515, 278] width 106 height 27
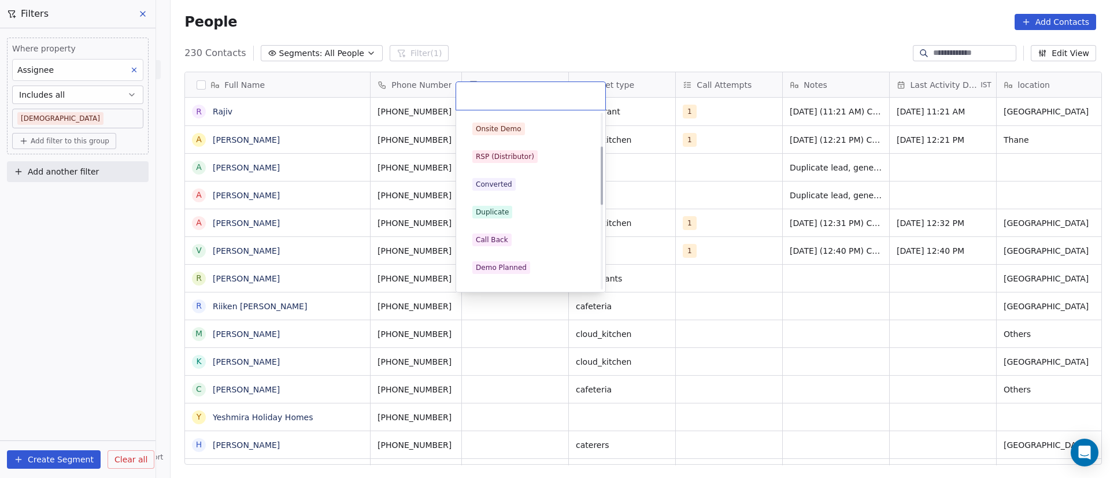
scroll to position [173, 0]
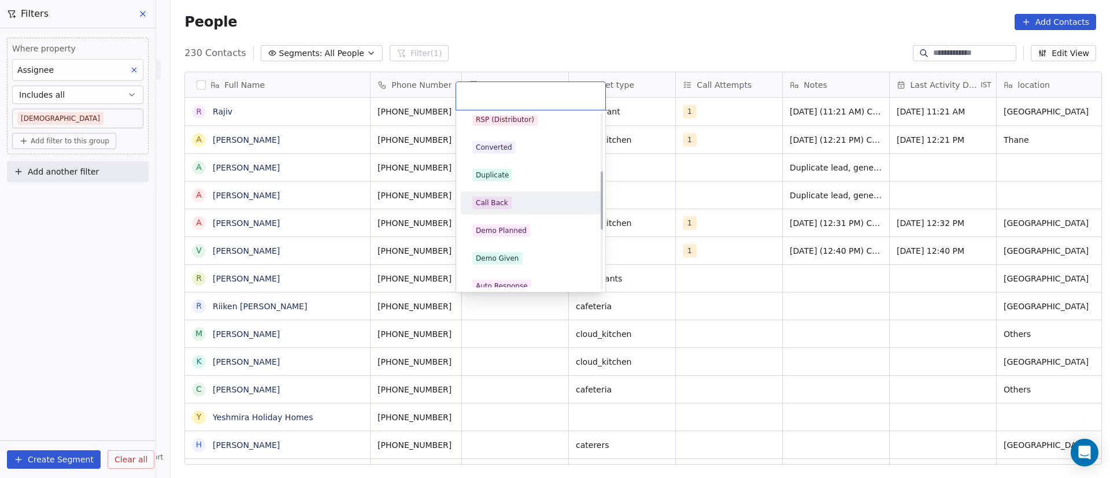
click at [519, 203] on div "Call Back" at bounding box center [530, 203] width 117 height 13
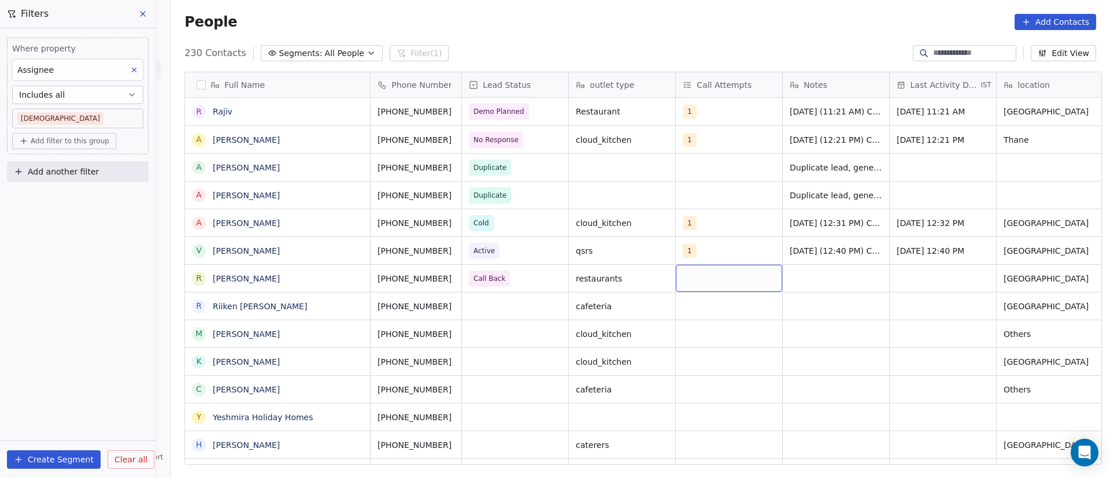
click at [702, 284] on div "grid" at bounding box center [729, 278] width 106 height 27
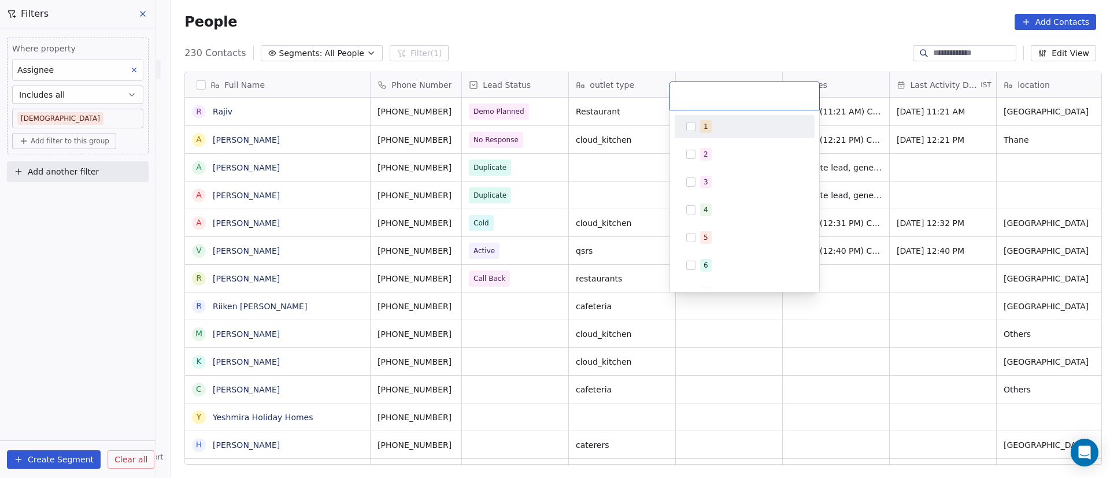
click at [709, 129] on span "1" at bounding box center [706, 126] width 12 height 13
click at [890, 295] on html "On2Cook India Pvt. Ltd. Contacts People Marketing Workflows Campaigns Metrics &…" at bounding box center [555, 239] width 1110 height 478
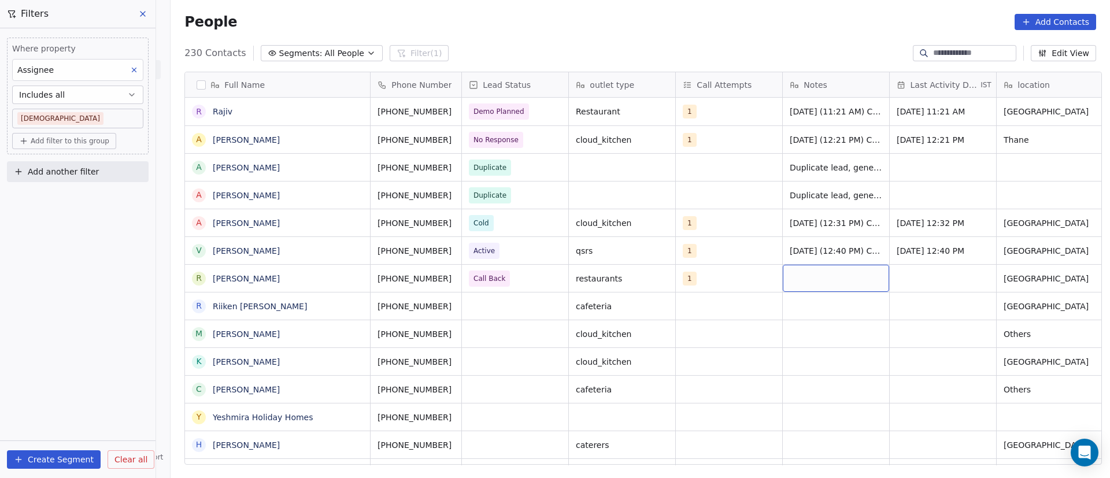
click at [801, 280] on div "grid" at bounding box center [836, 278] width 106 height 27
type textarea "**********"
click at [896, 285] on html "On2Cook India Pvt. Ltd. Contacts People Marketing Workflows Campaigns Metrics &…" at bounding box center [555, 239] width 1110 height 478
click at [911, 279] on div "grid" at bounding box center [943, 278] width 106 height 27
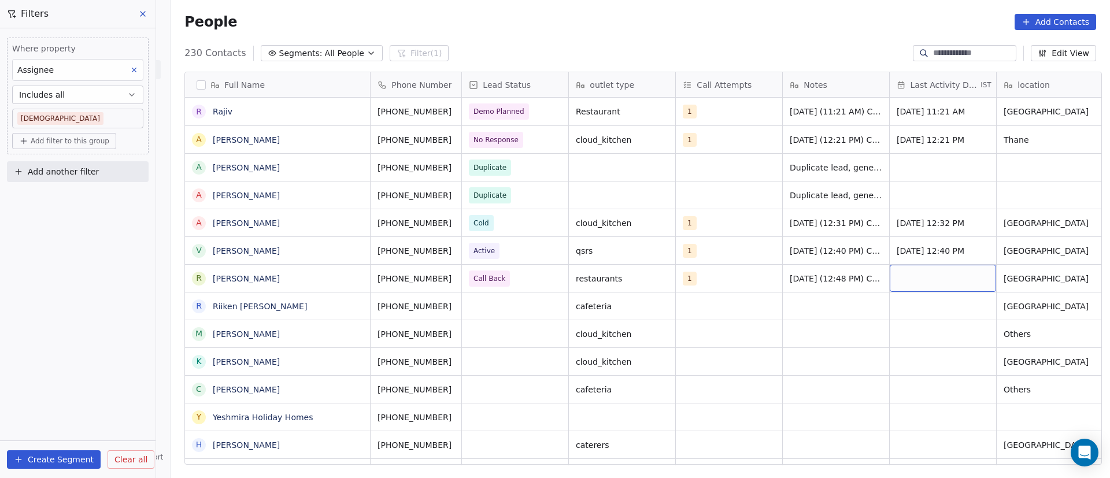
click at [911, 279] on div "grid" at bounding box center [943, 278] width 106 height 27
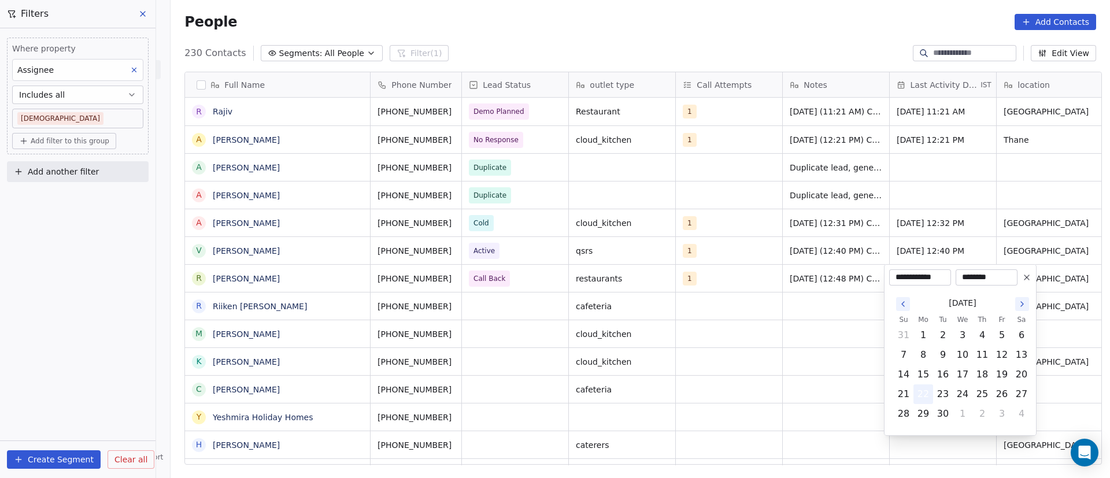
click at [924, 390] on button "22" at bounding box center [923, 394] width 19 height 19
click at [704, 378] on html "On2Cook India Pvt. Ltd. Contacts People Marketing Workflows Campaigns Metrics &…" at bounding box center [555, 239] width 1110 height 478
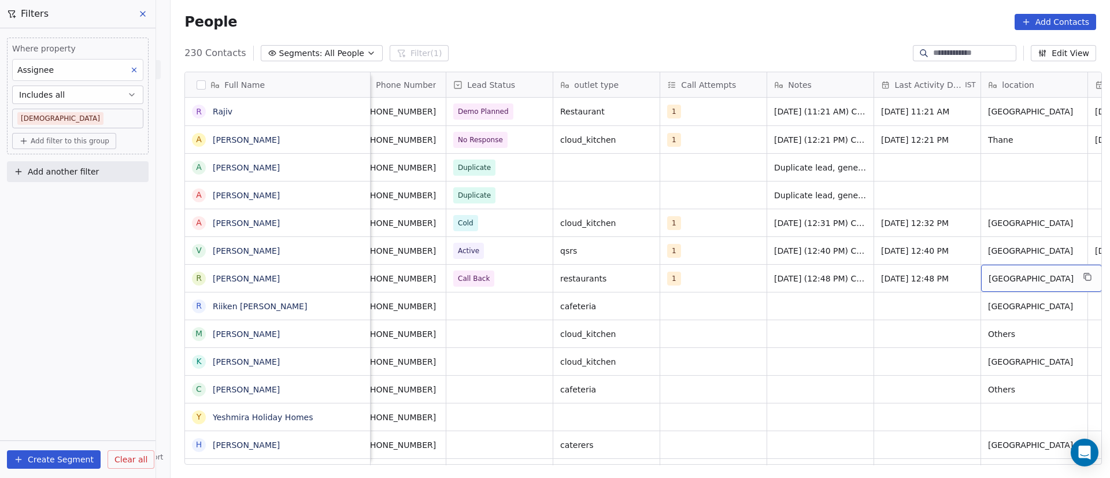
scroll to position [0, 123]
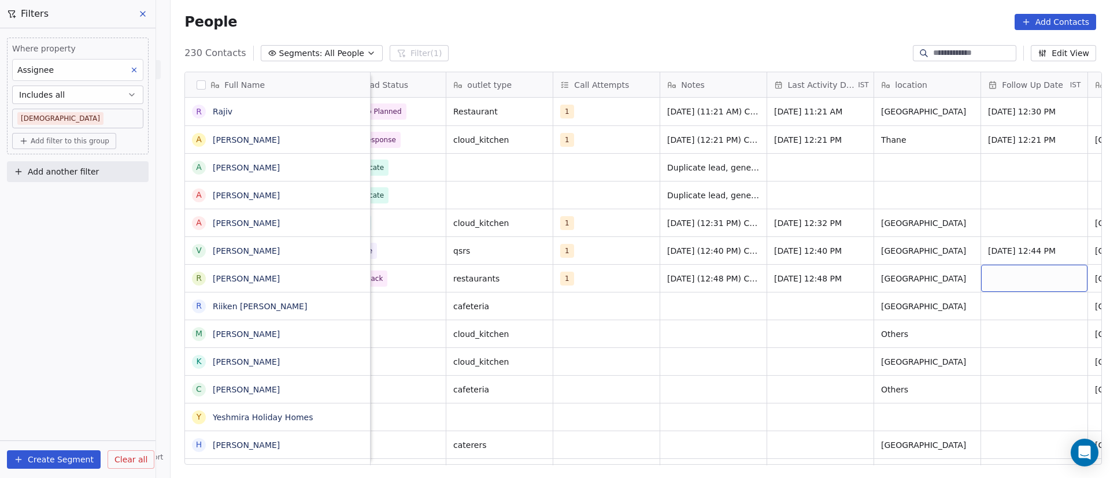
click at [994, 278] on div "grid" at bounding box center [1034, 278] width 106 height 27
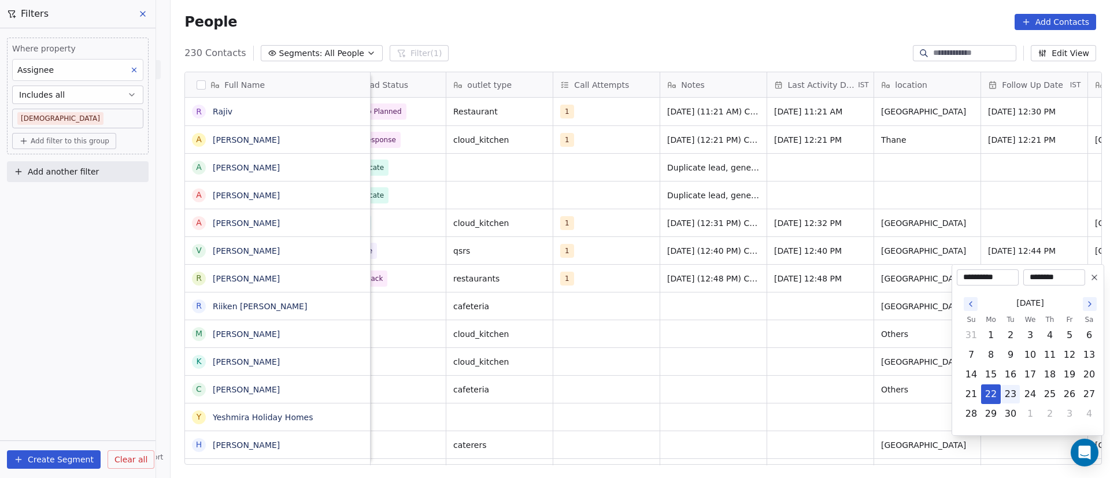
click at [1012, 395] on button "23" at bounding box center [1010, 394] width 19 height 19
type input "**********"
click at [805, 378] on html "On2Cook India Pvt. Ltd. Contacts People Marketing Workflows Campaigns Metrics &…" at bounding box center [555, 239] width 1110 height 478
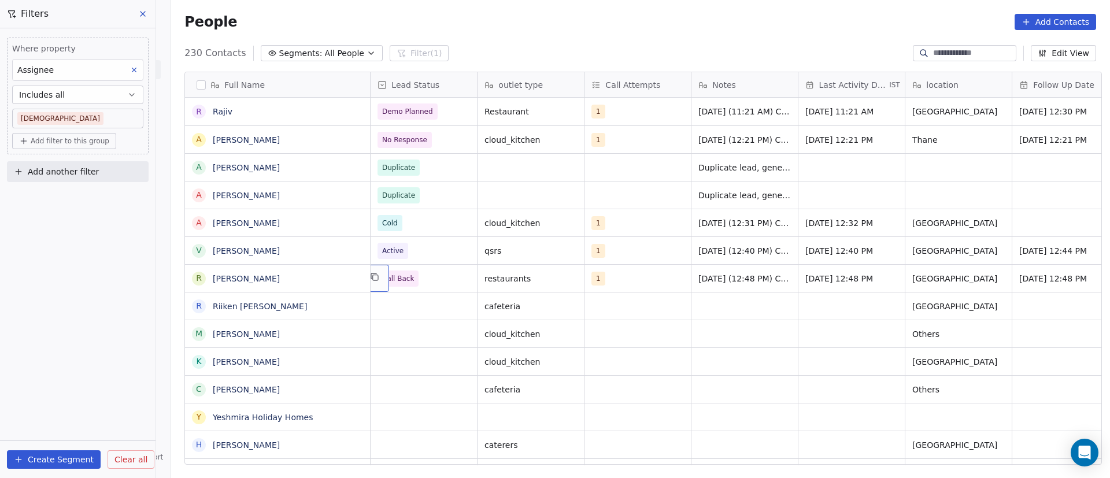
scroll to position [0, 0]
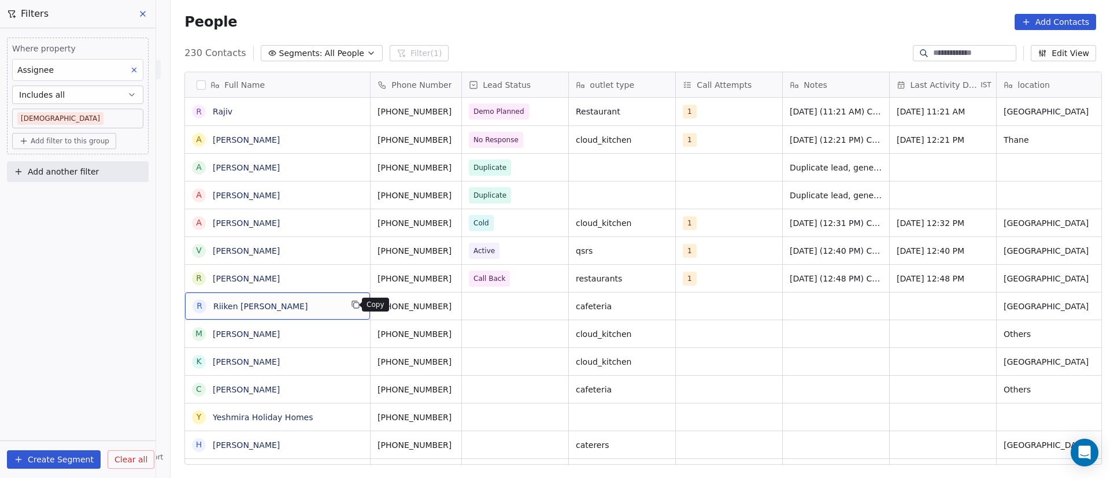
click at [352, 307] on icon "grid" at bounding box center [355, 304] width 9 height 9
click at [460, 308] on button "grid" at bounding box center [467, 305] width 14 height 14
click at [486, 303] on div "grid" at bounding box center [515, 306] width 106 height 27
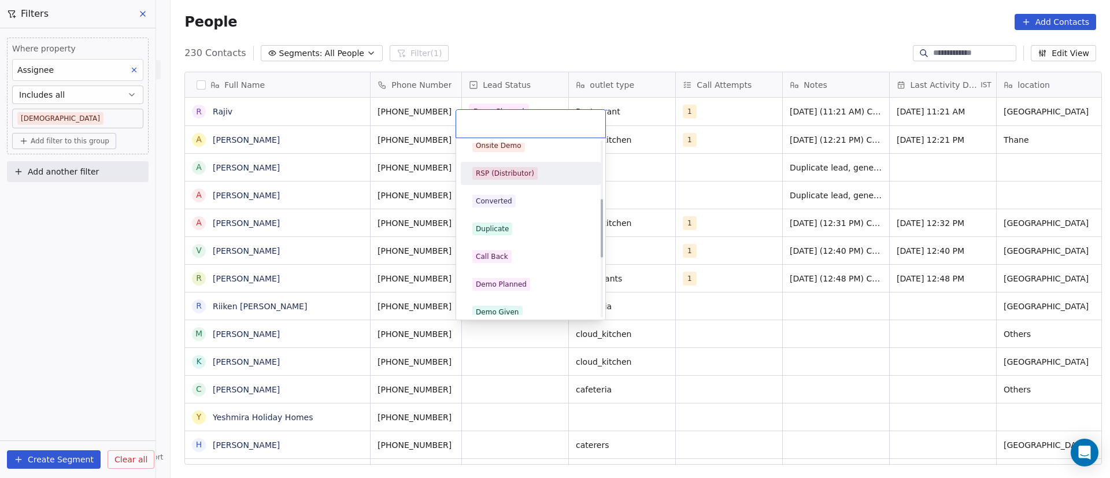
scroll to position [173, 0]
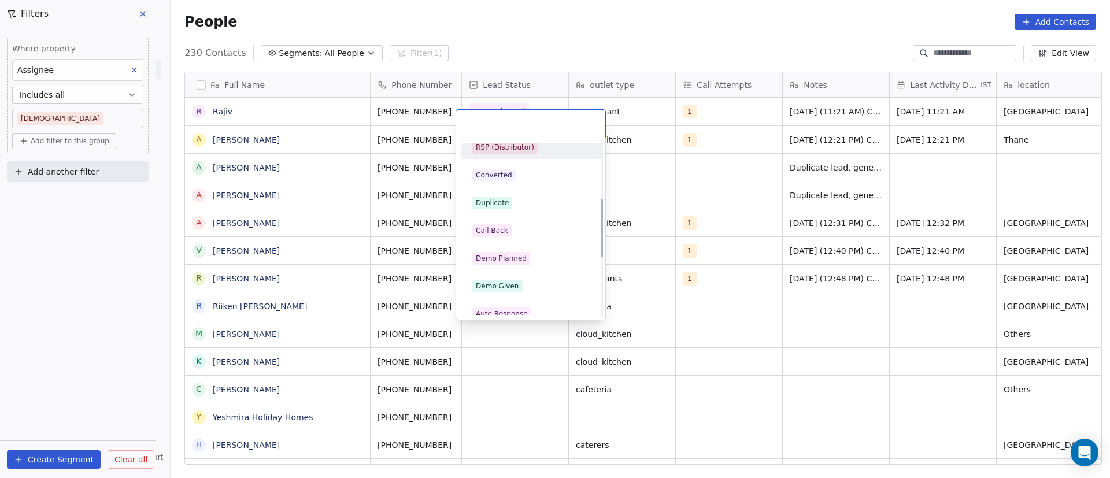
click at [534, 231] on div "Call Back" at bounding box center [530, 230] width 117 height 13
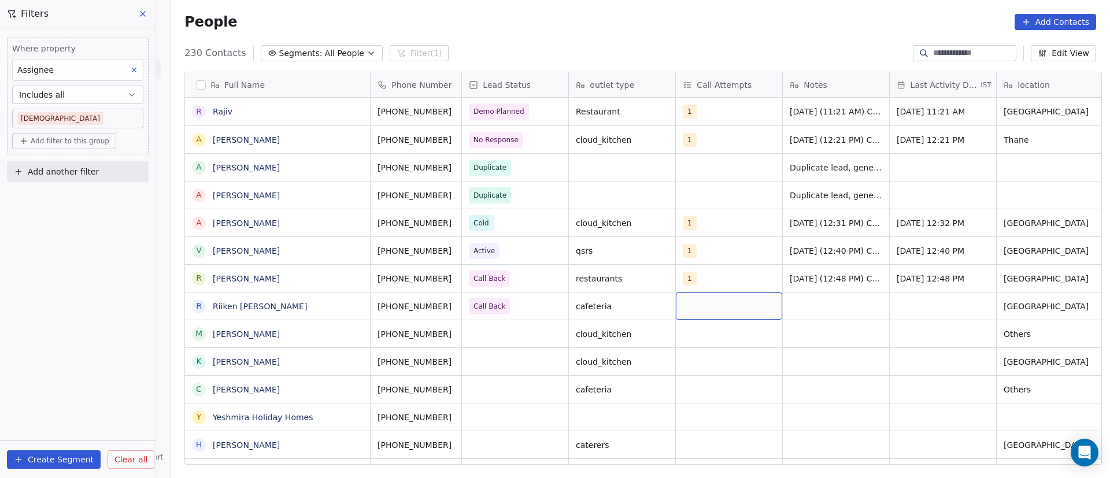
click at [688, 307] on div "grid" at bounding box center [729, 306] width 106 height 27
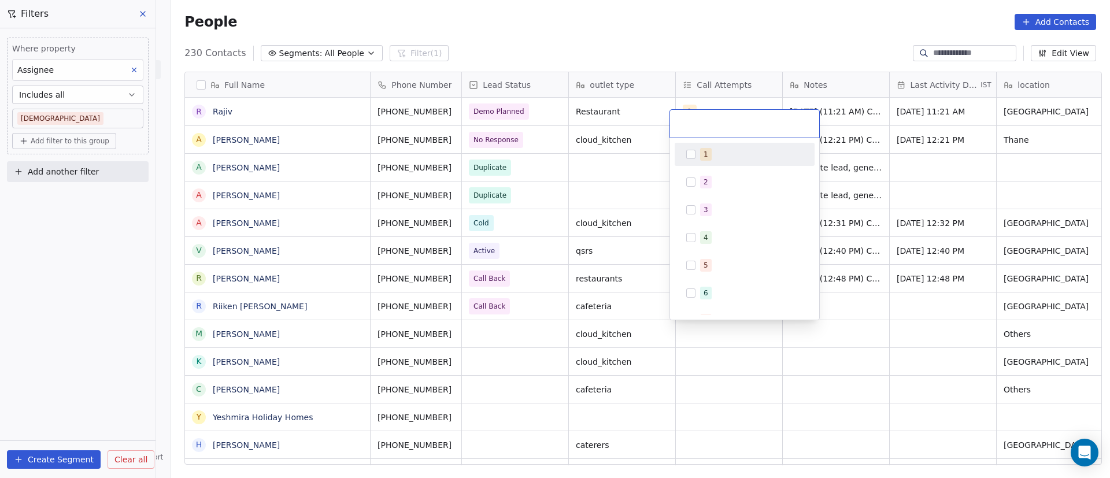
click at [688, 307] on div "1 2 3 4 5 6 7 8 9 10" at bounding box center [745, 279] width 140 height 273
click at [706, 158] on div "1" at bounding box center [706, 154] width 5 height 10
click at [846, 341] on html "On2Cook India Pvt. Ltd. Contacts People Marketing Workflows Campaigns Metrics &…" at bounding box center [555, 239] width 1110 height 478
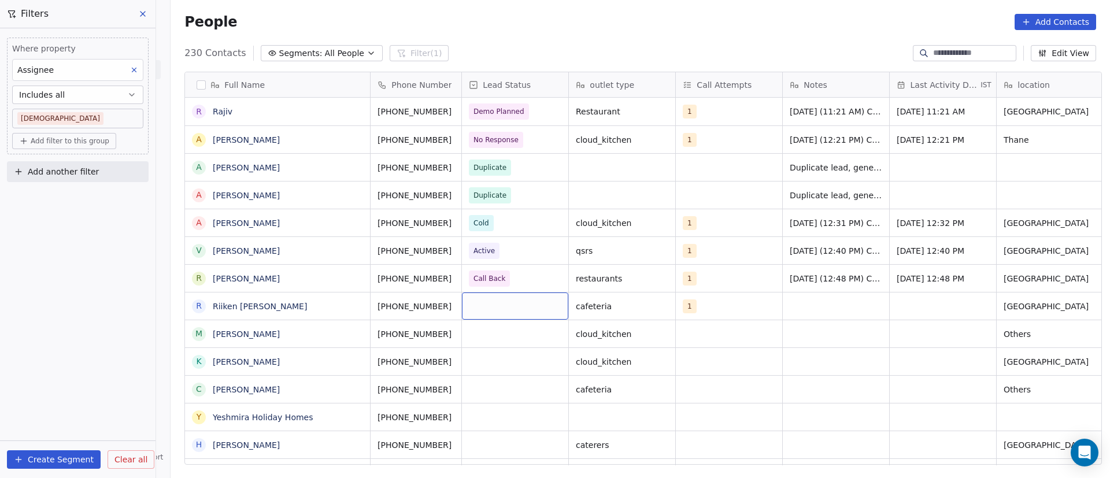
click at [478, 308] on div "grid" at bounding box center [515, 306] width 106 height 27
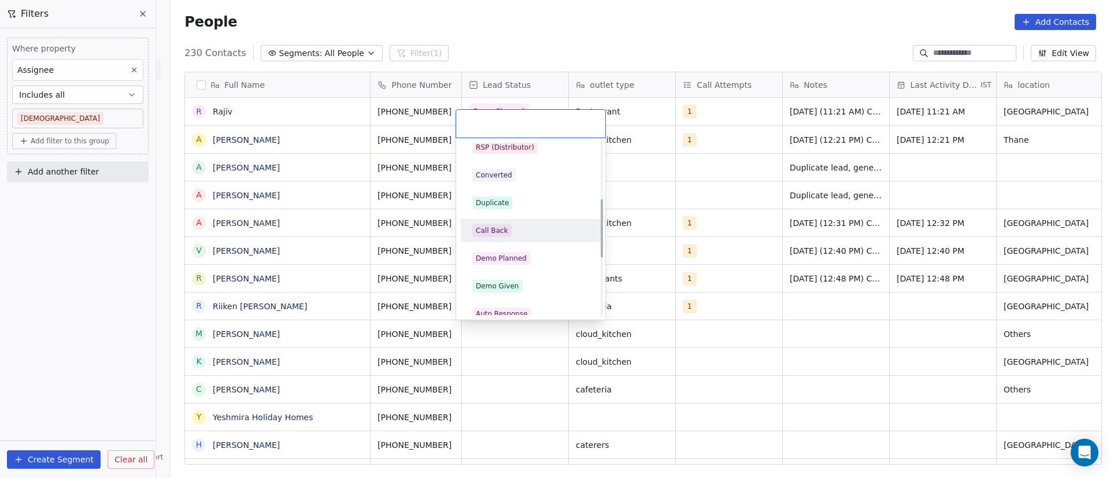
click at [527, 228] on div "Call Back" at bounding box center [530, 230] width 117 height 13
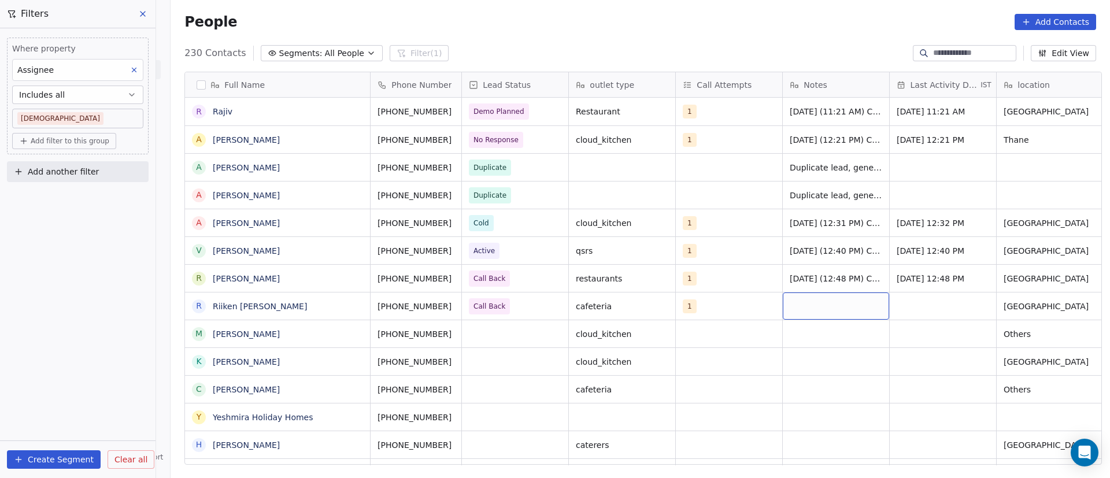
click at [801, 306] on div "grid" at bounding box center [836, 306] width 106 height 27
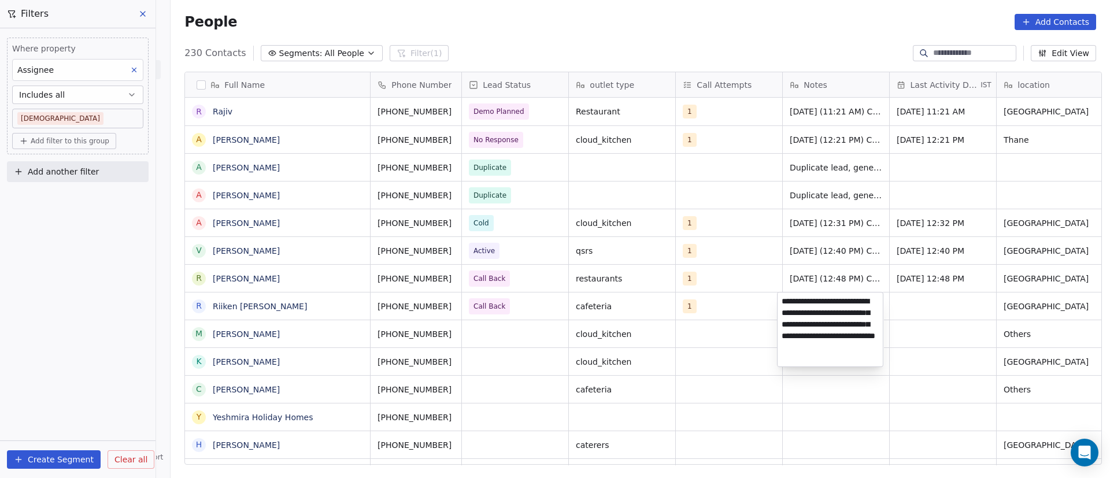
type textarea "**********"
click at [928, 310] on html "On2Cook India Pvt. Ltd. Contacts People Marketing Workflows Campaigns Metrics &…" at bounding box center [555, 239] width 1110 height 478
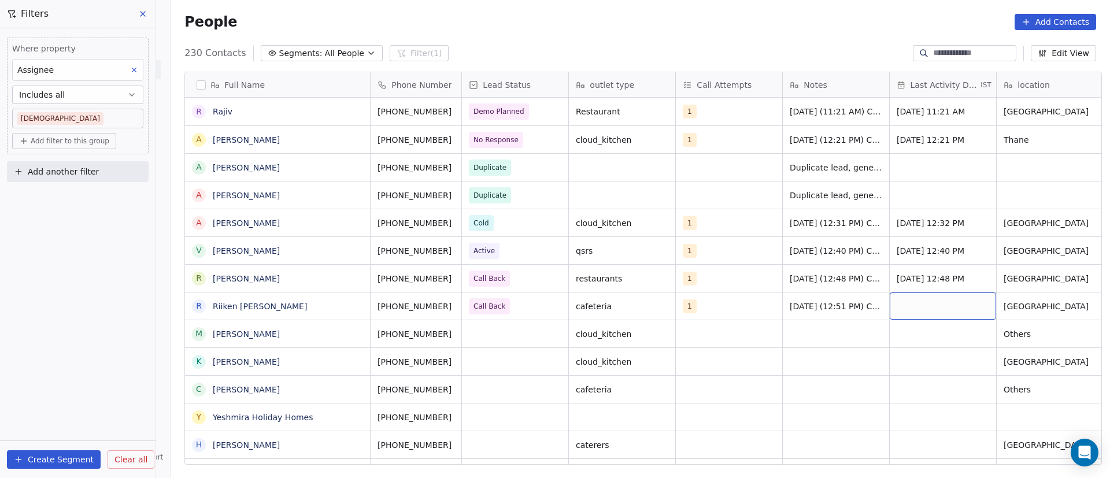
click at [921, 304] on div "grid" at bounding box center [943, 306] width 106 height 27
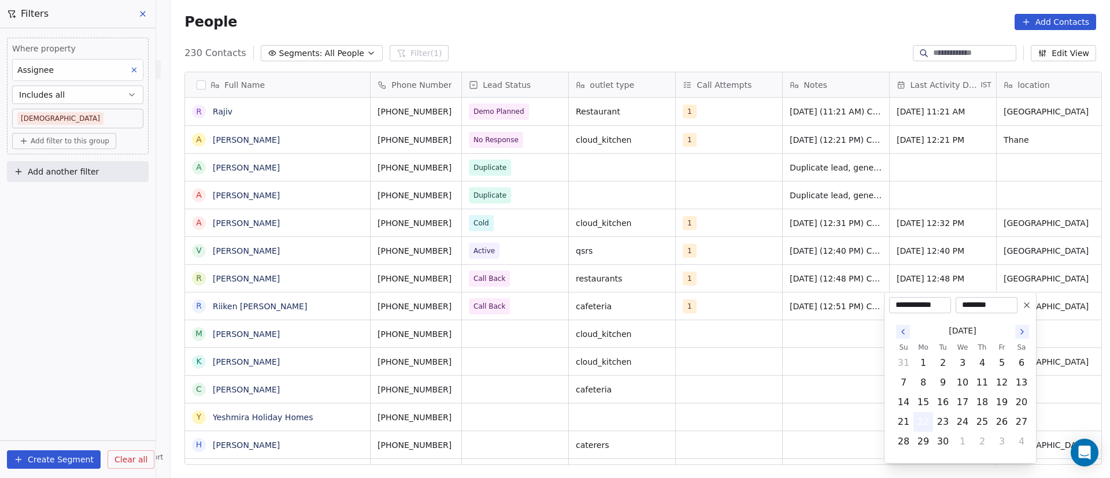
click at [924, 421] on button "22" at bounding box center [923, 422] width 19 height 19
click at [796, 384] on html "On2Cook India Pvt. Ltd. Contacts People Marketing Workflows Campaigns Metrics &…" at bounding box center [555, 239] width 1110 height 478
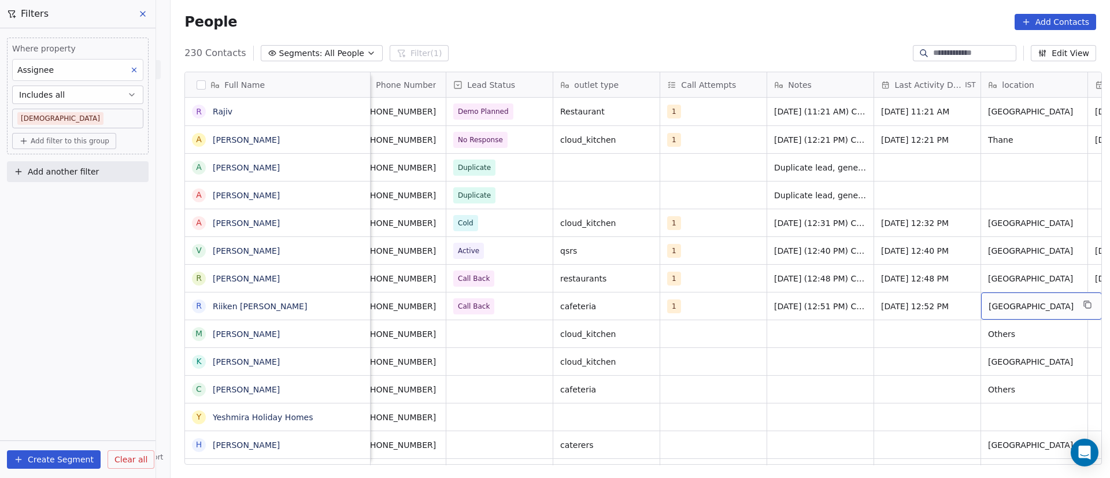
scroll to position [0, 123]
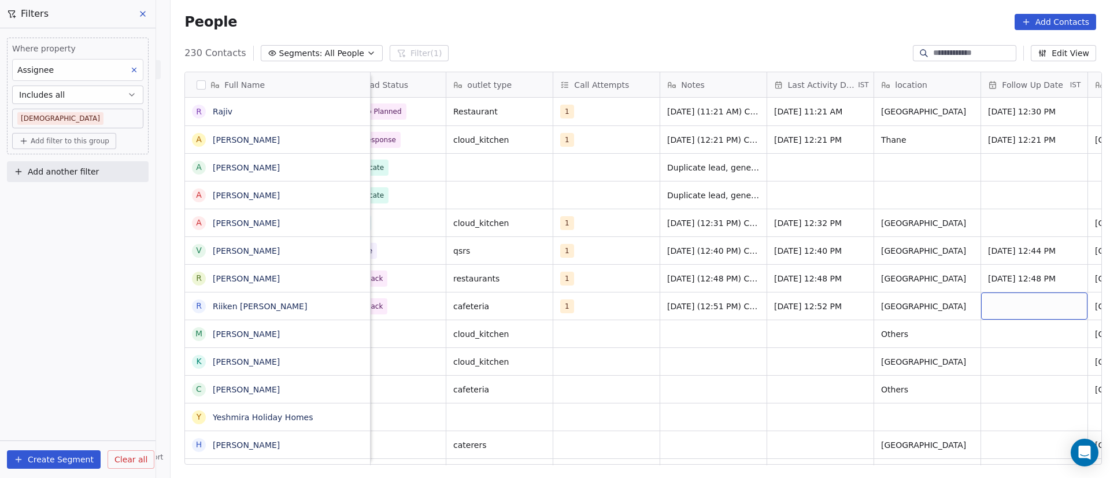
click at [1002, 304] on div "grid" at bounding box center [1034, 306] width 106 height 27
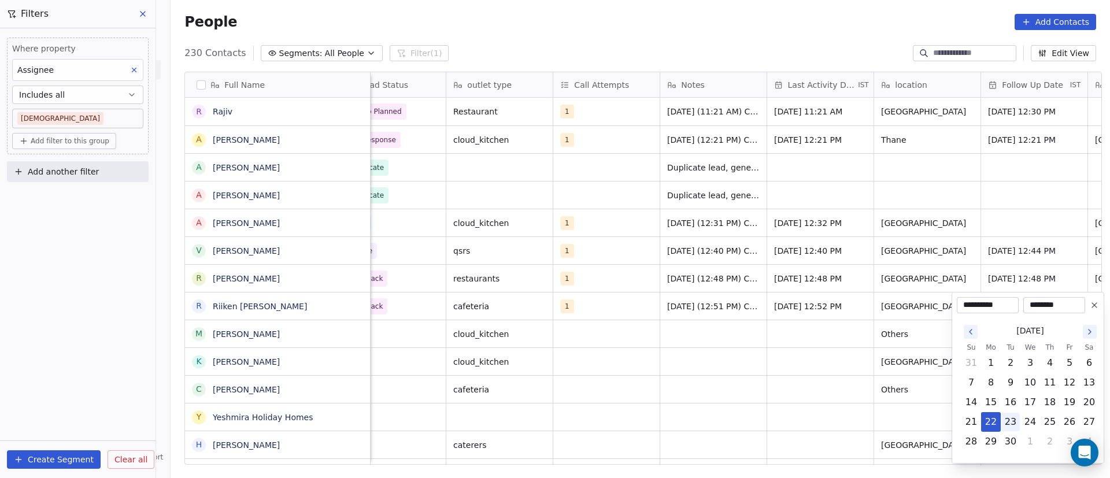
click at [1012, 420] on button "23" at bounding box center [1010, 422] width 19 height 19
type input "**********"
click at [823, 369] on html "On2Cook India Pvt. Ltd. Contacts People Marketing Workflows Campaigns Metrics &…" at bounding box center [555, 239] width 1110 height 478
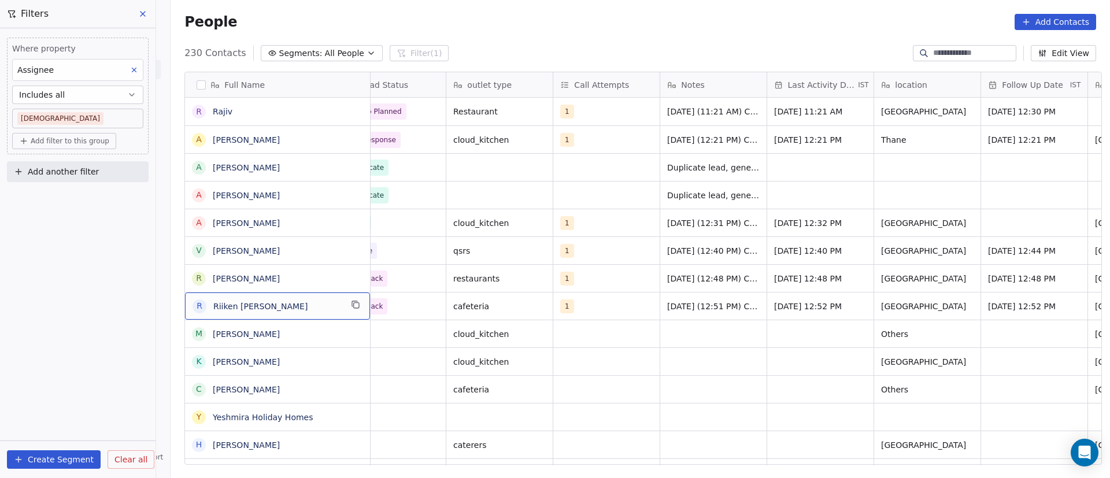
scroll to position [0, 0]
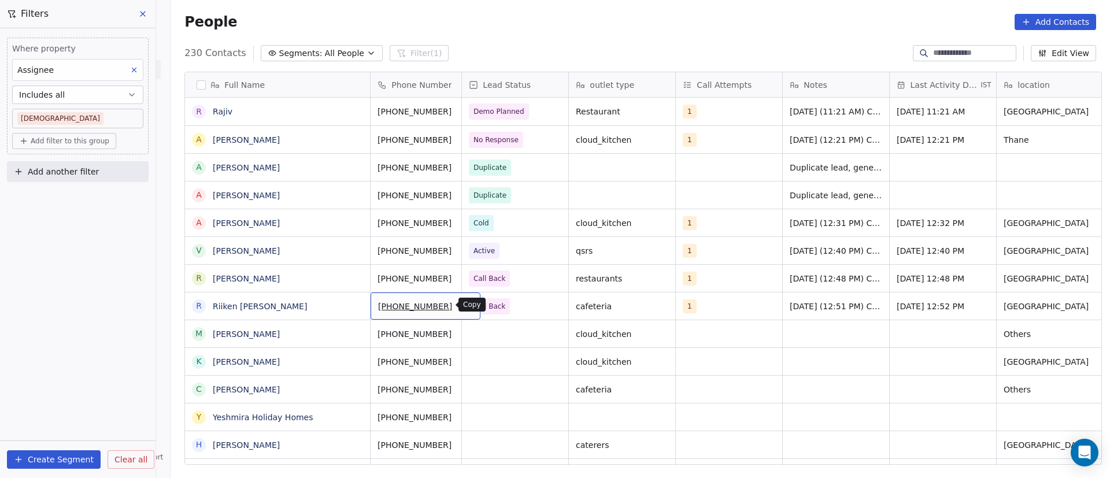
click at [462, 307] on icon "grid" at bounding box center [466, 304] width 9 height 9
click at [351, 333] on icon "grid" at bounding box center [355, 332] width 9 height 9
click at [462, 336] on icon "grid" at bounding box center [466, 332] width 9 height 9
click at [490, 334] on div "grid" at bounding box center [515, 333] width 106 height 27
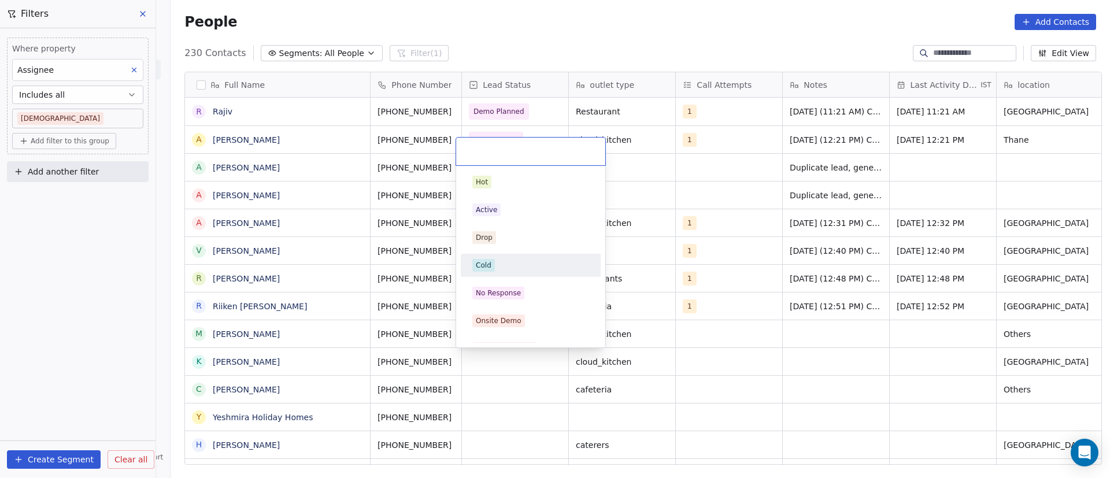
click at [501, 270] on div "Cold" at bounding box center [530, 265] width 117 height 13
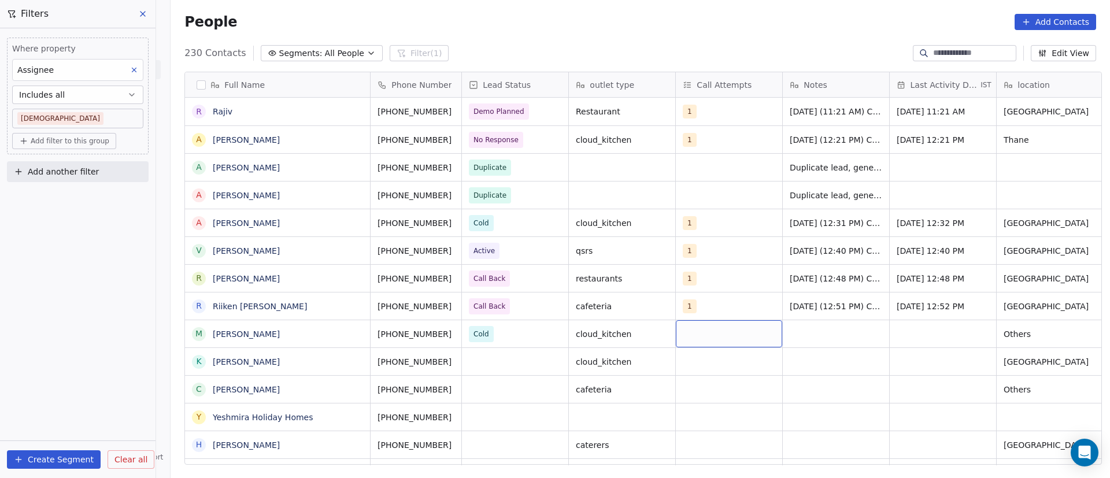
click at [697, 331] on div "grid" at bounding box center [729, 333] width 106 height 27
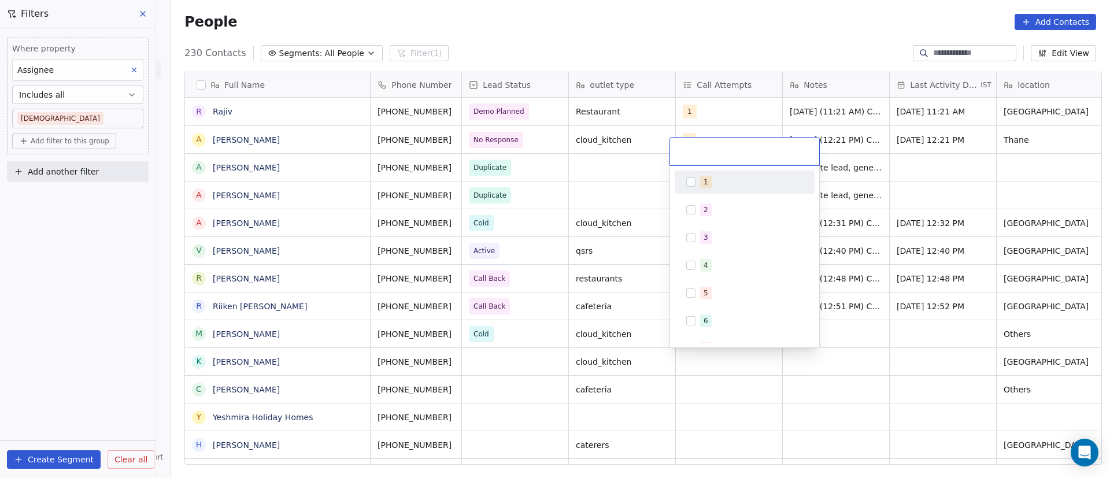
click at [707, 184] on div "1" at bounding box center [706, 182] width 5 height 10
click at [865, 345] on html "On2Cook India Pvt. Ltd. Contacts People Marketing Workflows Campaigns Metrics &…" at bounding box center [555, 239] width 1110 height 478
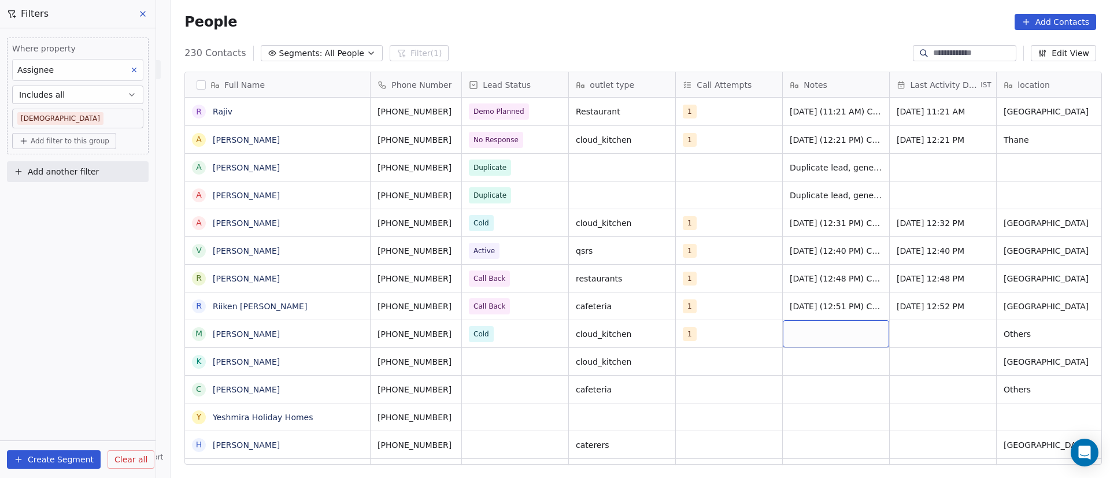
click at [797, 330] on div "grid" at bounding box center [836, 333] width 106 height 27
type textarea "**********"
click at [927, 332] on html "On2Cook India Pvt. Ltd. Contacts People Marketing Workflows Campaigns Metrics &…" at bounding box center [555, 239] width 1110 height 478
click at [918, 334] on div "grid" at bounding box center [943, 333] width 106 height 27
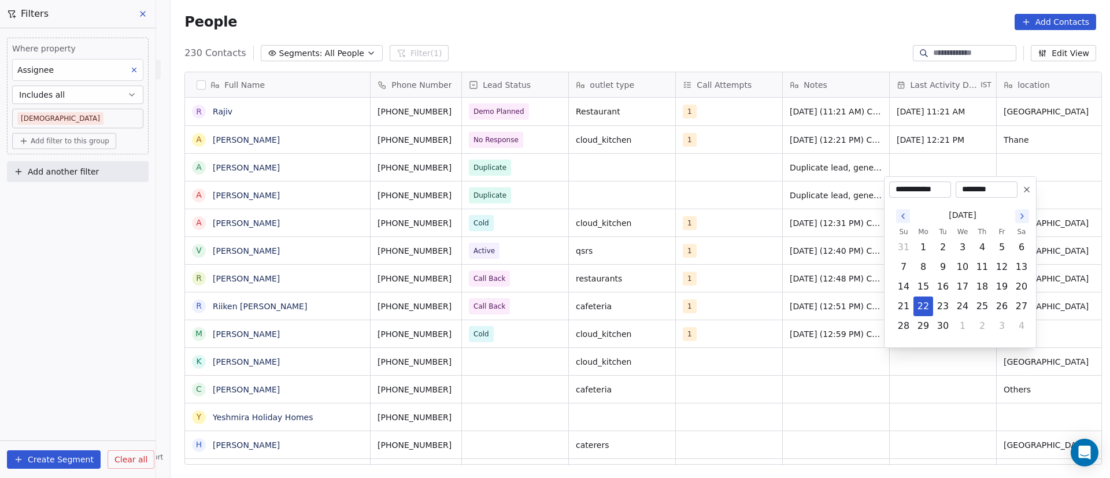
click at [918, 334] on button "29" at bounding box center [923, 326] width 19 height 19
click at [927, 306] on button "22" at bounding box center [923, 306] width 19 height 19
type input "**********"
click at [748, 375] on html "On2Cook India Pvt. Ltd. Contacts People Marketing Workflows Campaigns Metrics &…" at bounding box center [555, 239] width 1110 height 478
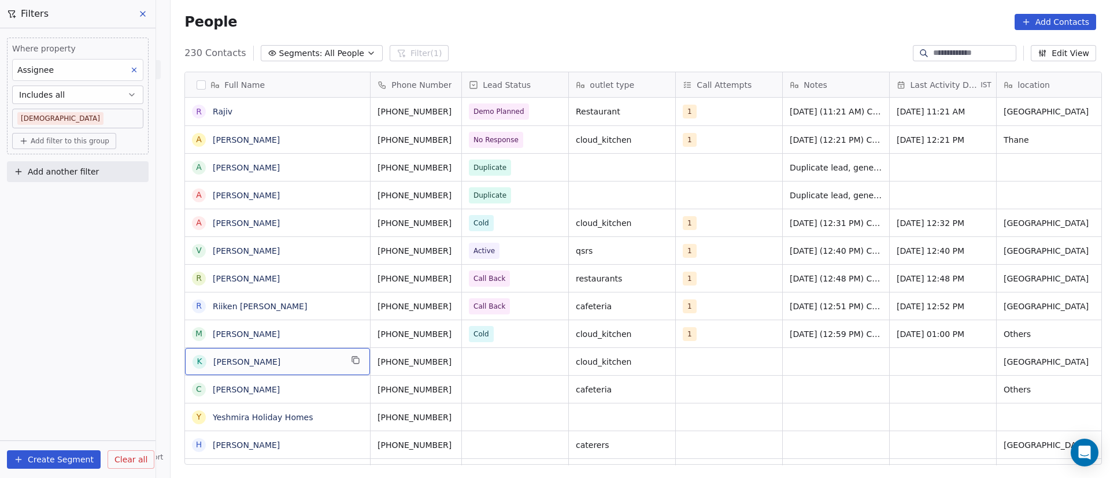
click at [357, 363] on div "K [PERSON_NAME]" at bounding box center [277, 361] width 185 height 27
click at [351, 362] on icon "grid" at bounding box center [355, 360] width 9 height 9
click at [463, 360] on icon "grid" at bounding box center [465, 359] width 5 height 5
click at [462, 359] on icon "grid" at bounding box center [466, 360] width 9 height 9
